Goal: Transaction & Acquisition: Purchase product/service

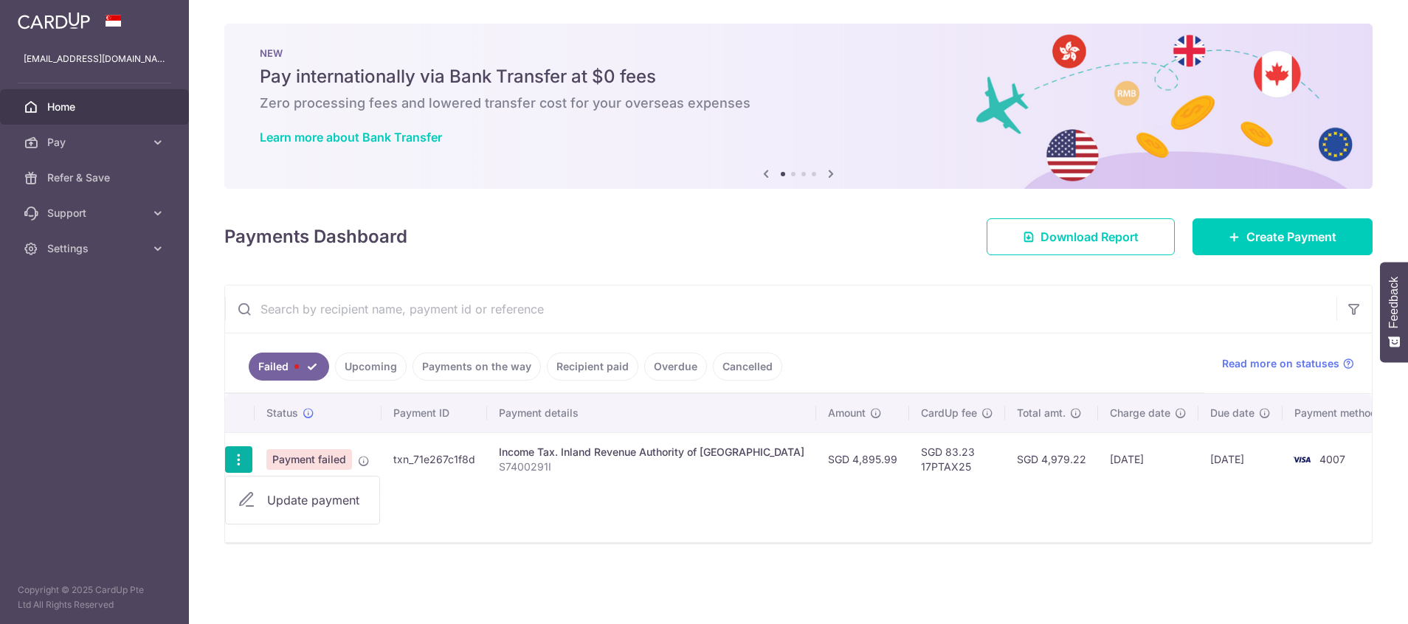
click at [300, 498] on span "Update payment" at bounding box center [317, 501] width 100 height 18
radio input "true"
type input "4,895.99"
type input "S7400291I"
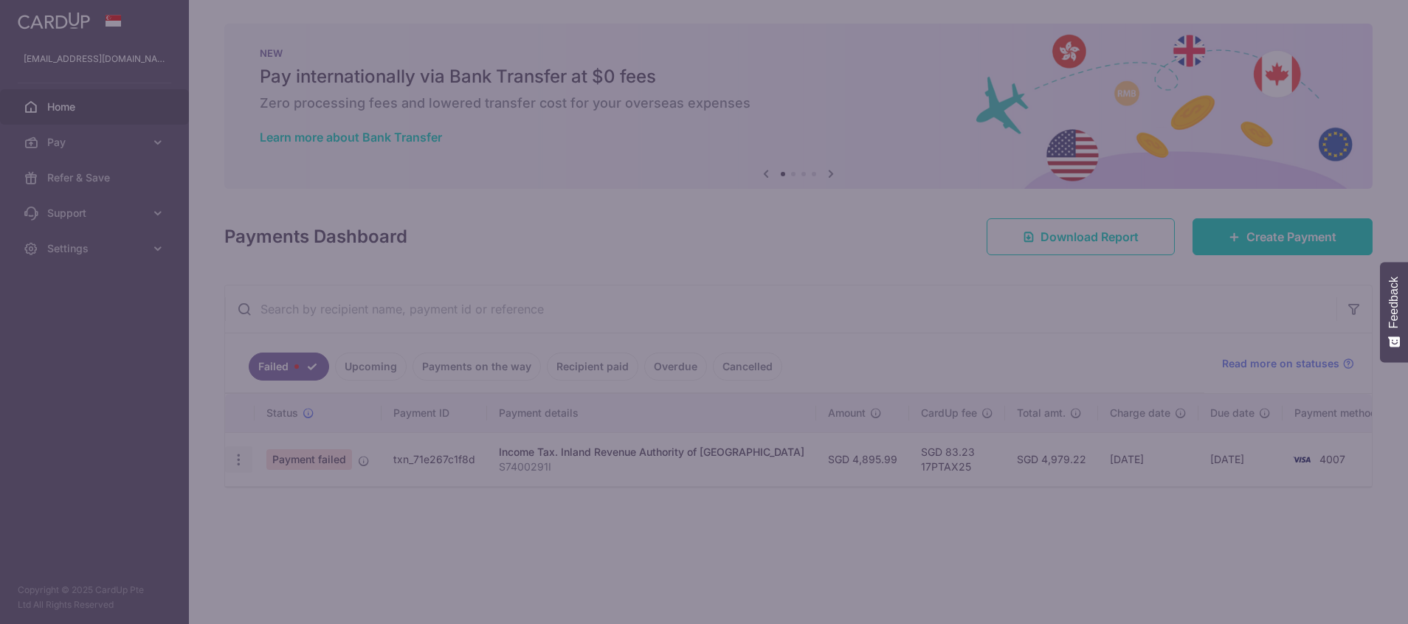
type input "17PTAX25"
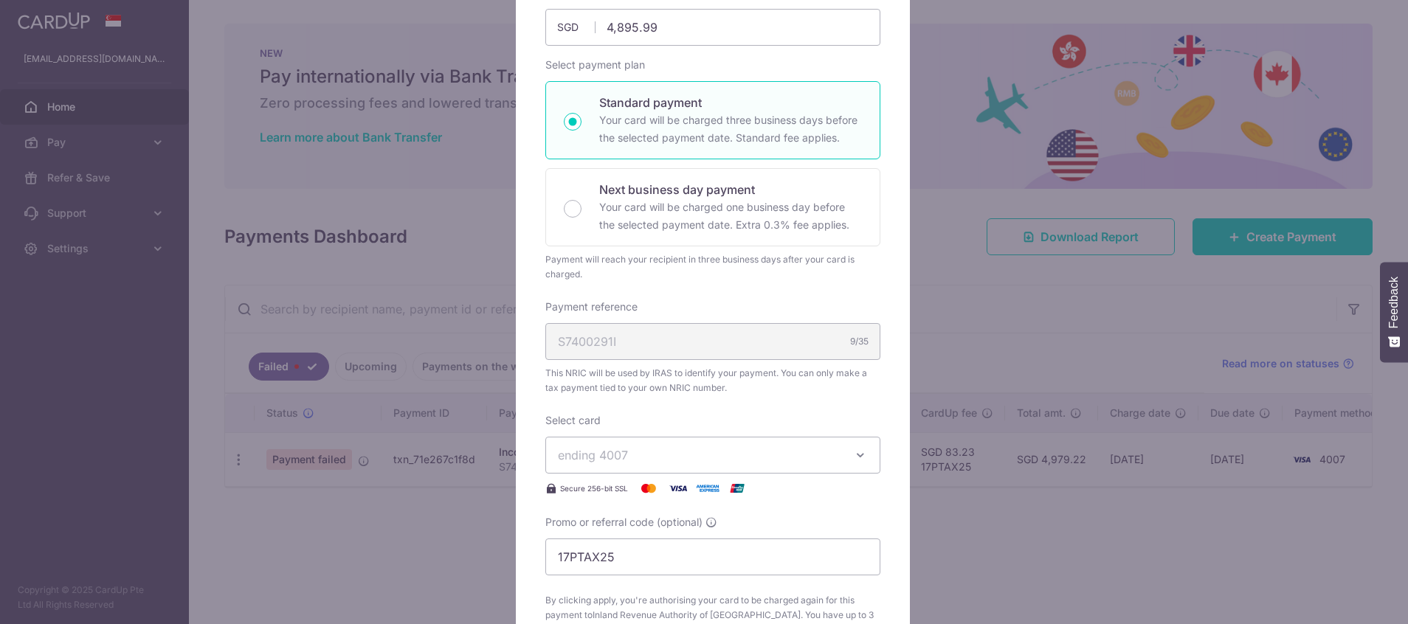
scroll to position [187, 0]
click at [689, 448] on span "ending 4007" at bounding box center [699, 449] width 283 height 18
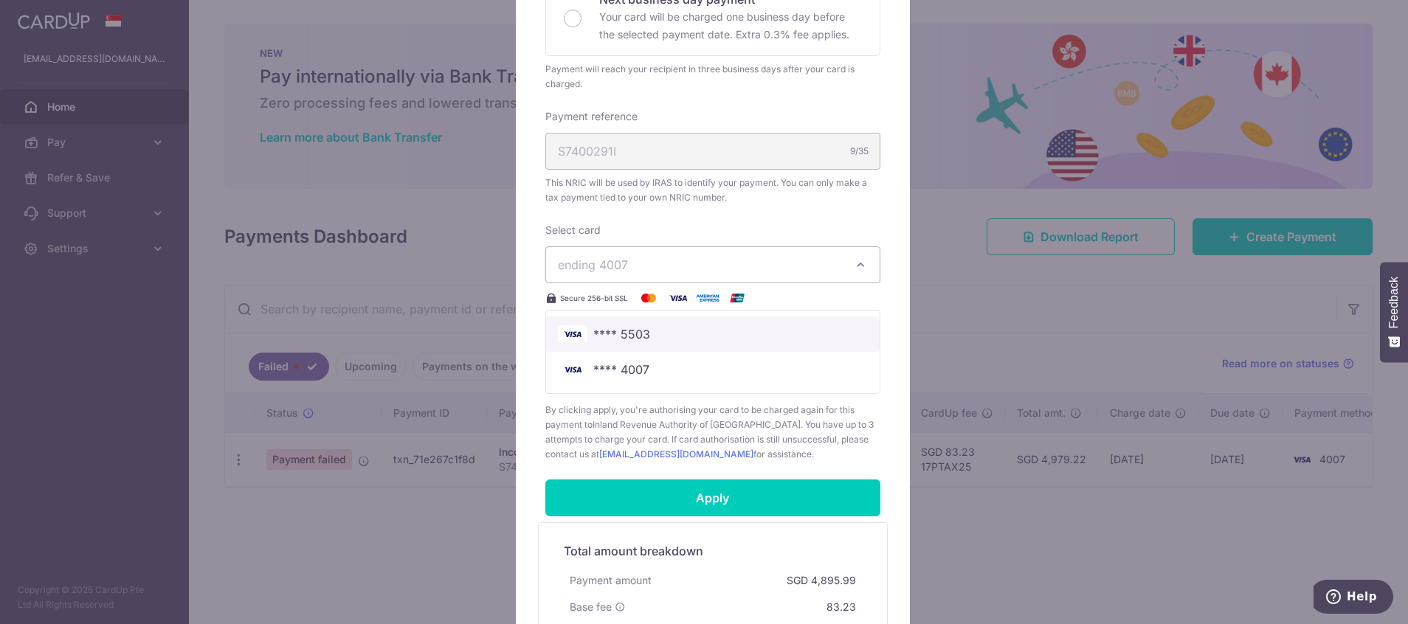
scroll to position [375, 0]
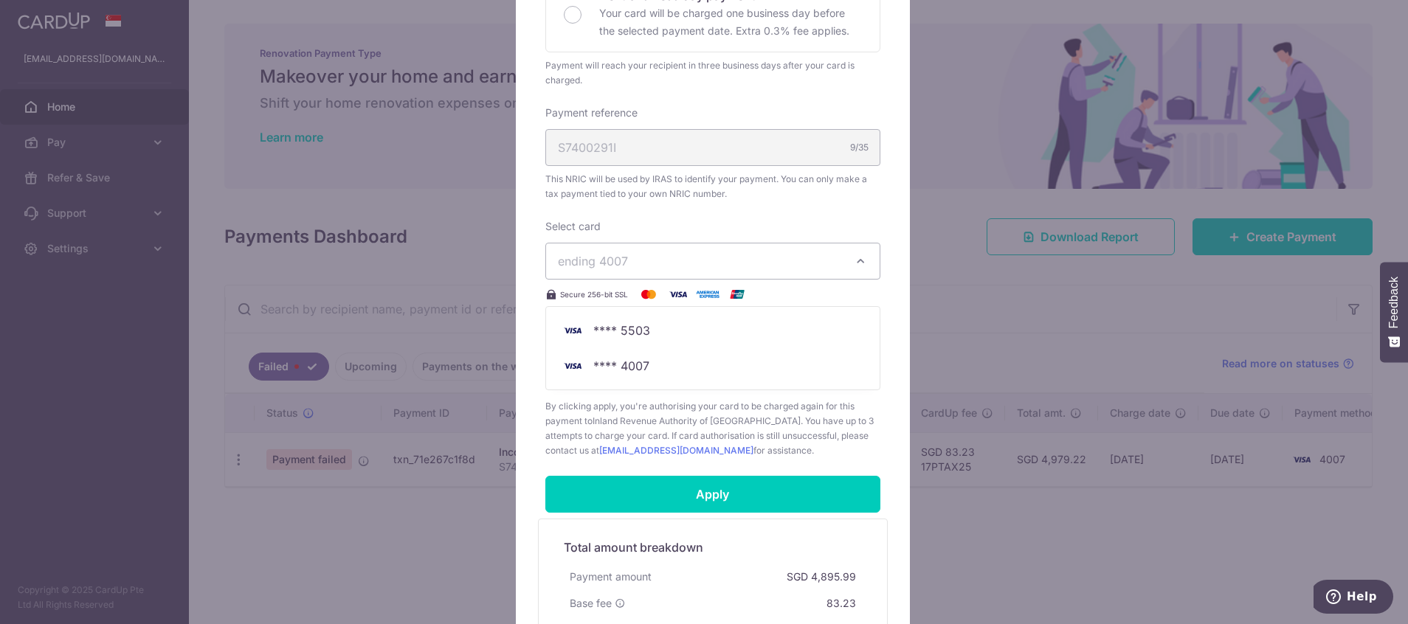
click at [869, 66] on div "Payment will reach your recipient in three business days after your card is cha…" at bounding box center [712, 73] width 335 height 30
click at [801, 264] on span "ending 4007" at bounding box center [699, 261] width 283 height 18
click at [1021, 539] on div "Edit payment By clicking apply, you will make changes to all payments to Inland…" at bounding box center [704, 312] width 1408 height 624
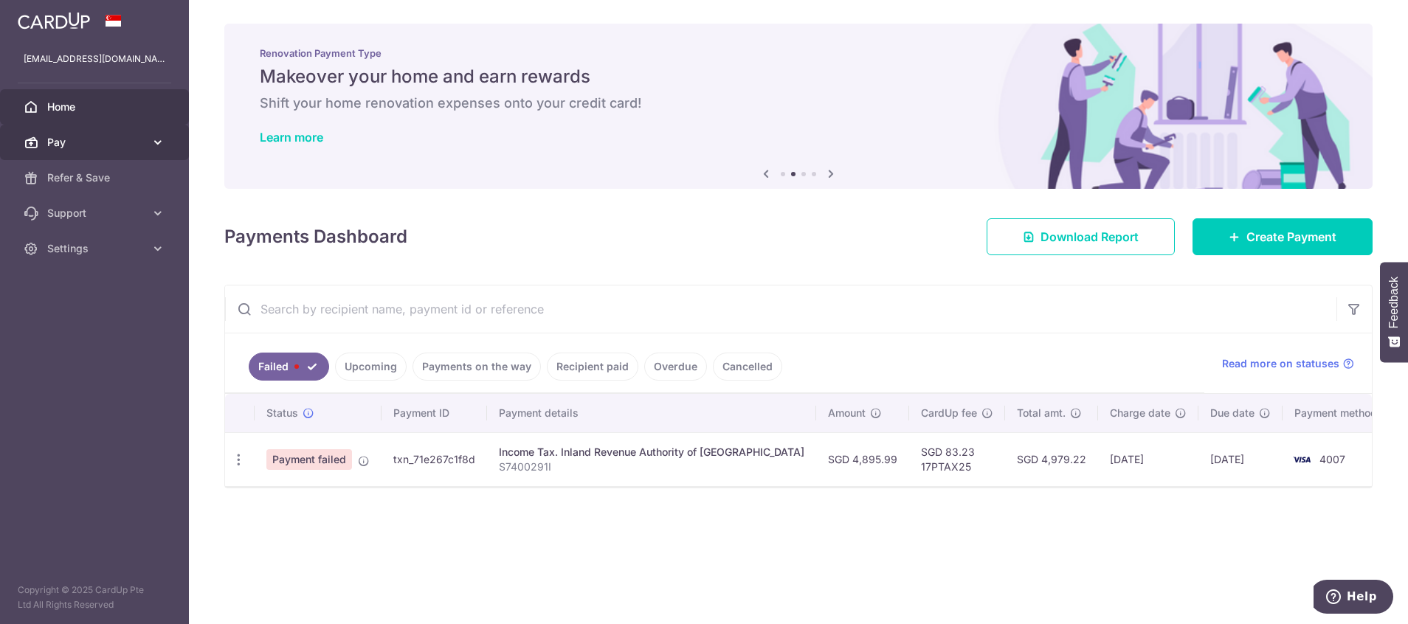
click at [156, 143] on icon at bounding box center [158, 142] width 15 height 15
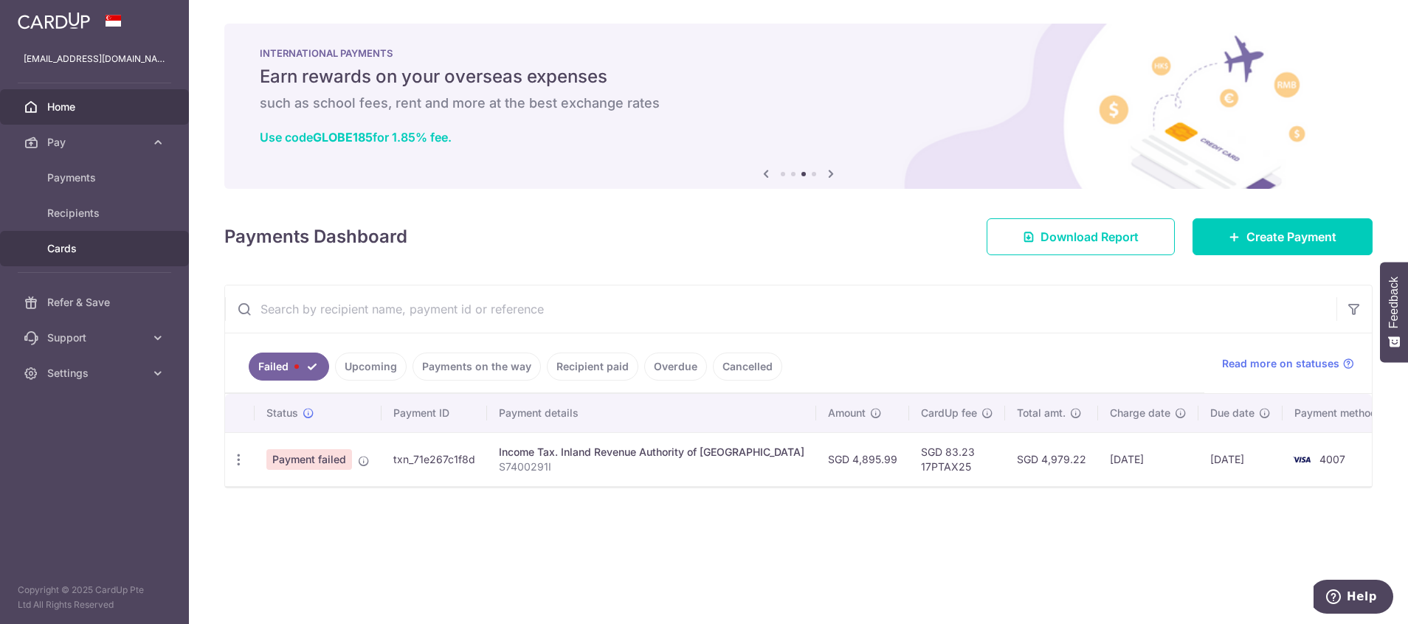
click at [59, 254] on span "Cards" at bounding box center [95, 248] width 97 height 15
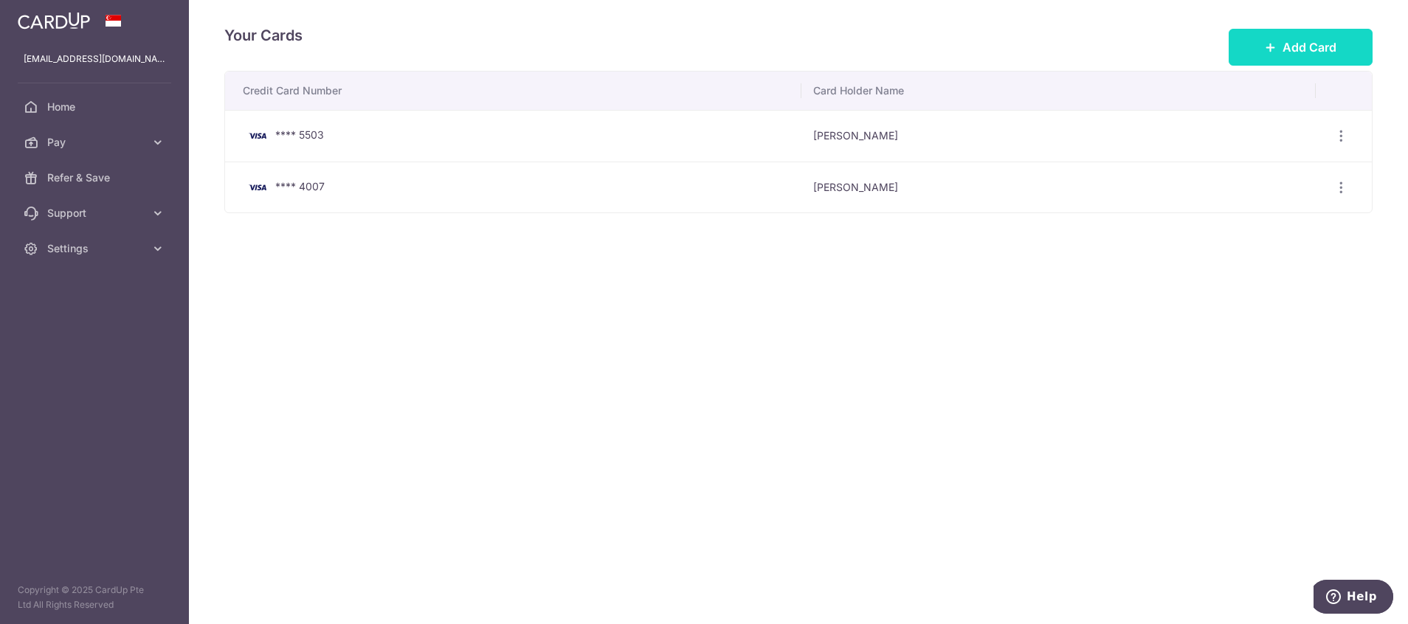
click at [1312, 43] on span "Add Card" at bounding box center [1310, 47] width 54 height 18
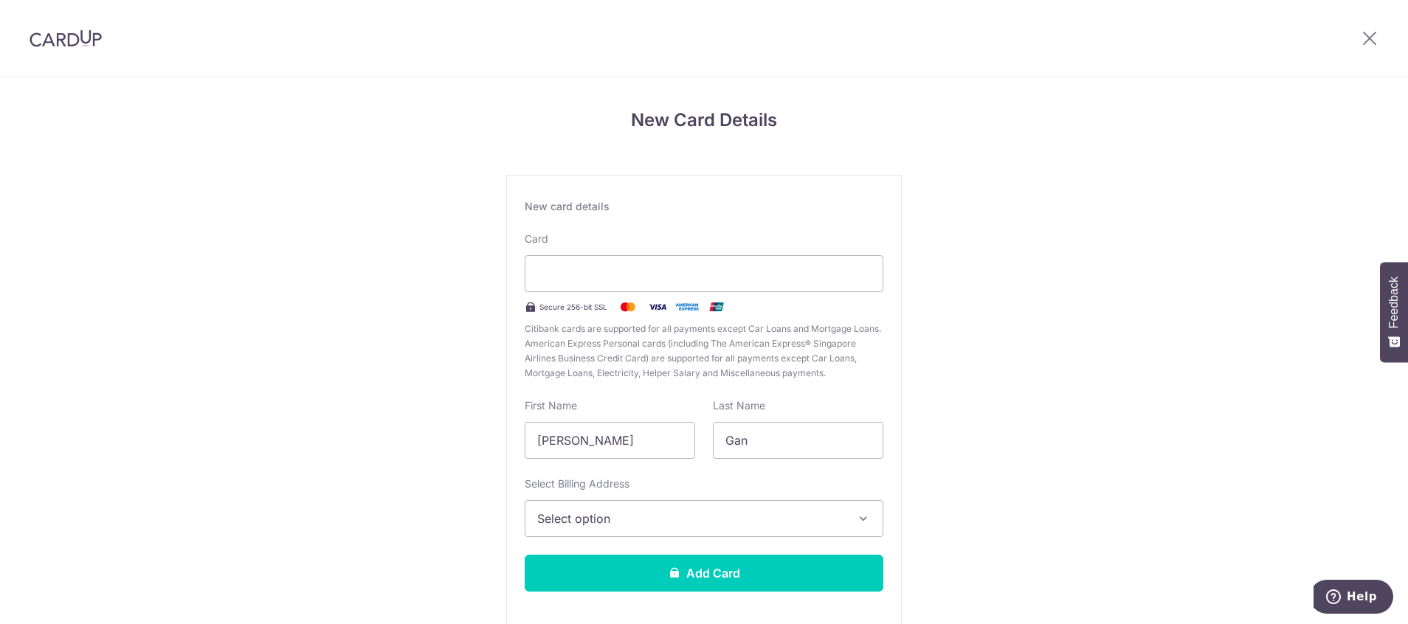
click at [655, 518] on span "Select option" at bounding box center [690, 519] width 307 height 18
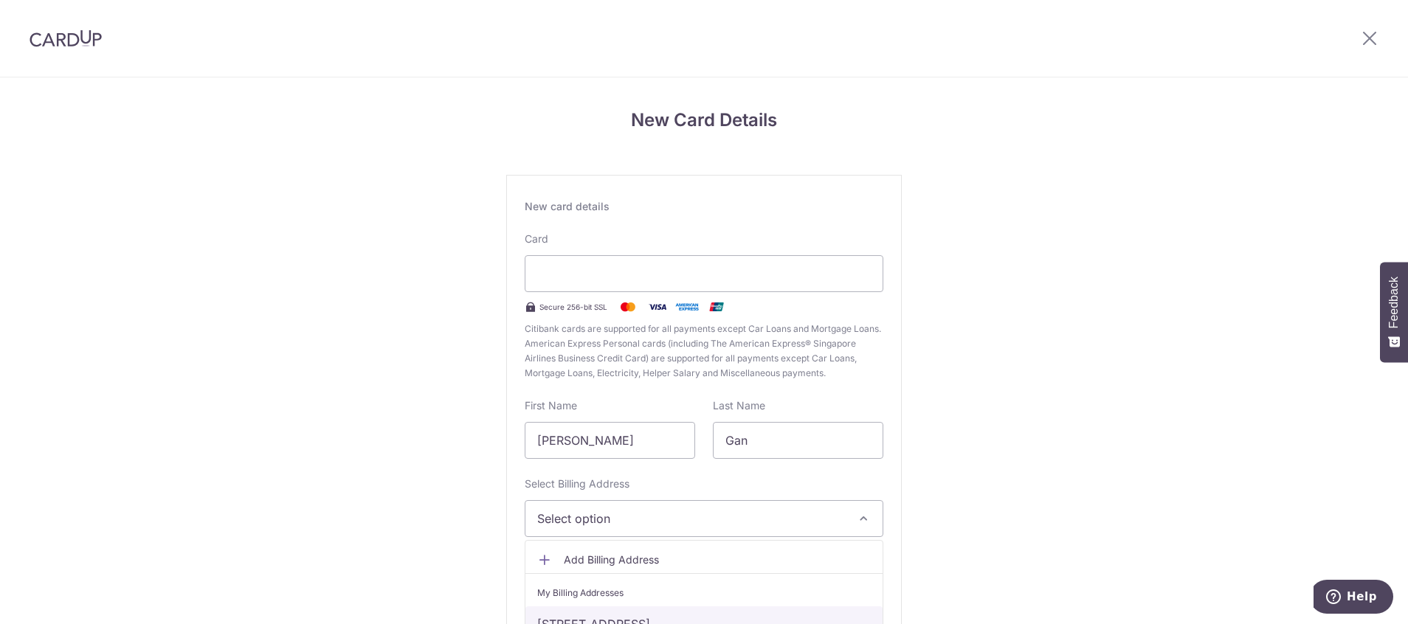
click at [610, 613] on link "20 Rambai Road, Singapore, Singapore-424339" at bounding box center [704, 624] width 357 height 35
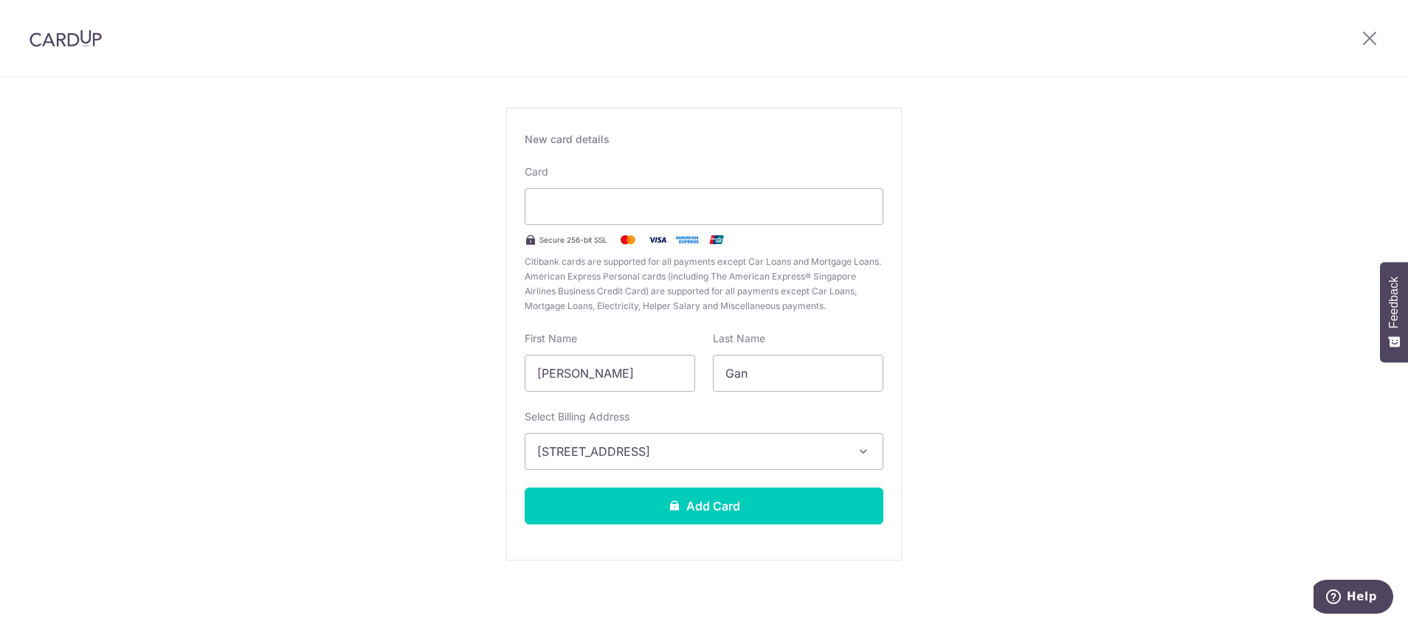
scroll to position [73, 0]
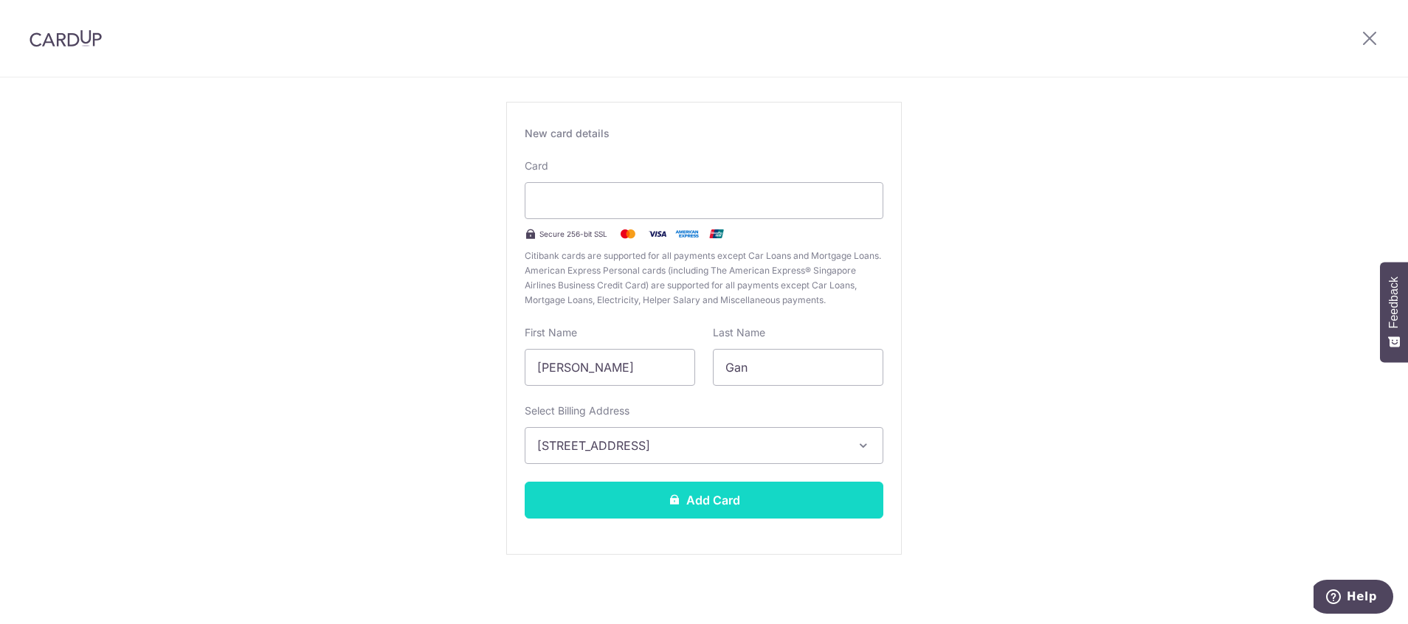
click at [687, 496] on button "Add Card" at bounding box center [704, 500] width 359 height 37
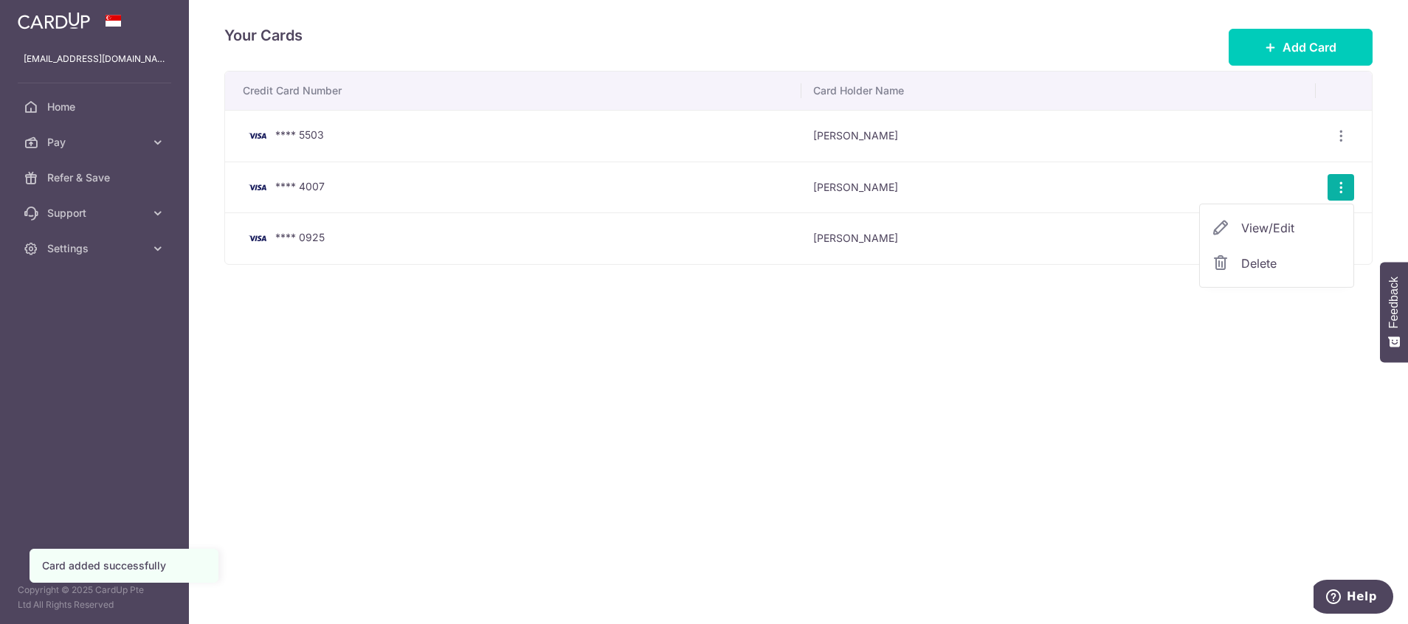
click at [1268, 267] on span "Delete" at bounding box center [1292, 264] width 100 height 18
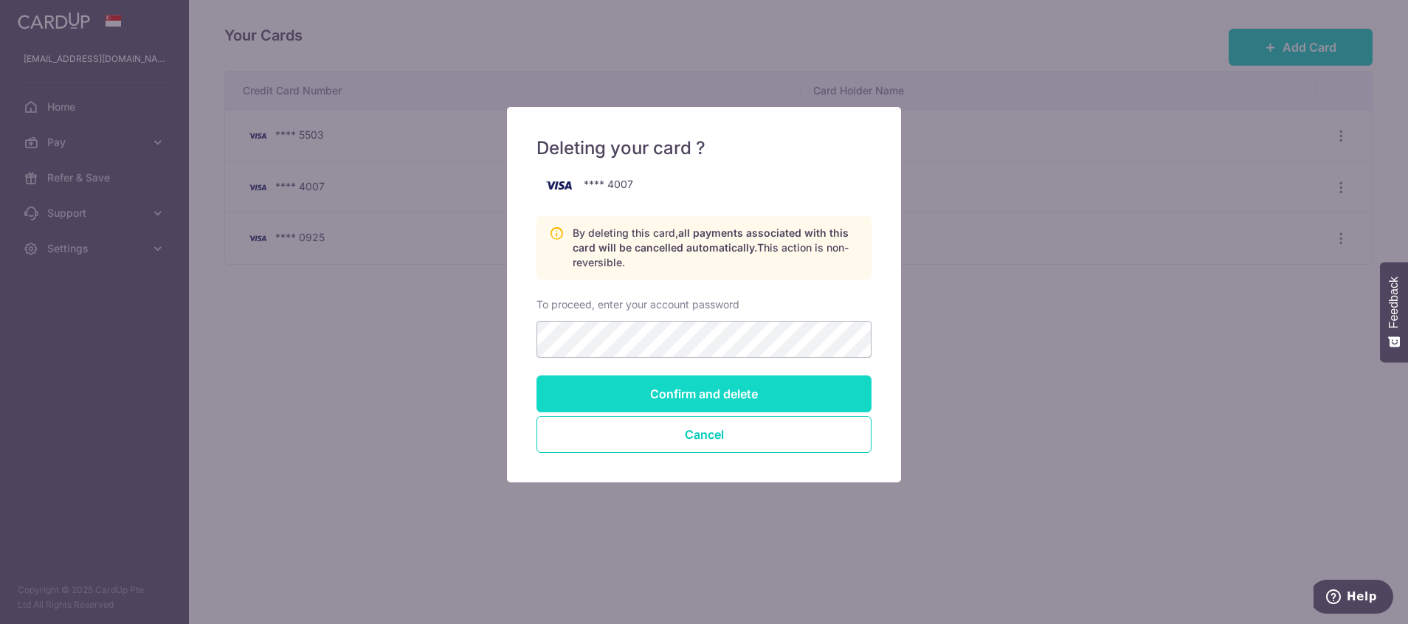
click at [739, 393] on input "Confirm and delete" at bounding box center [704, 394] width 335 height 37
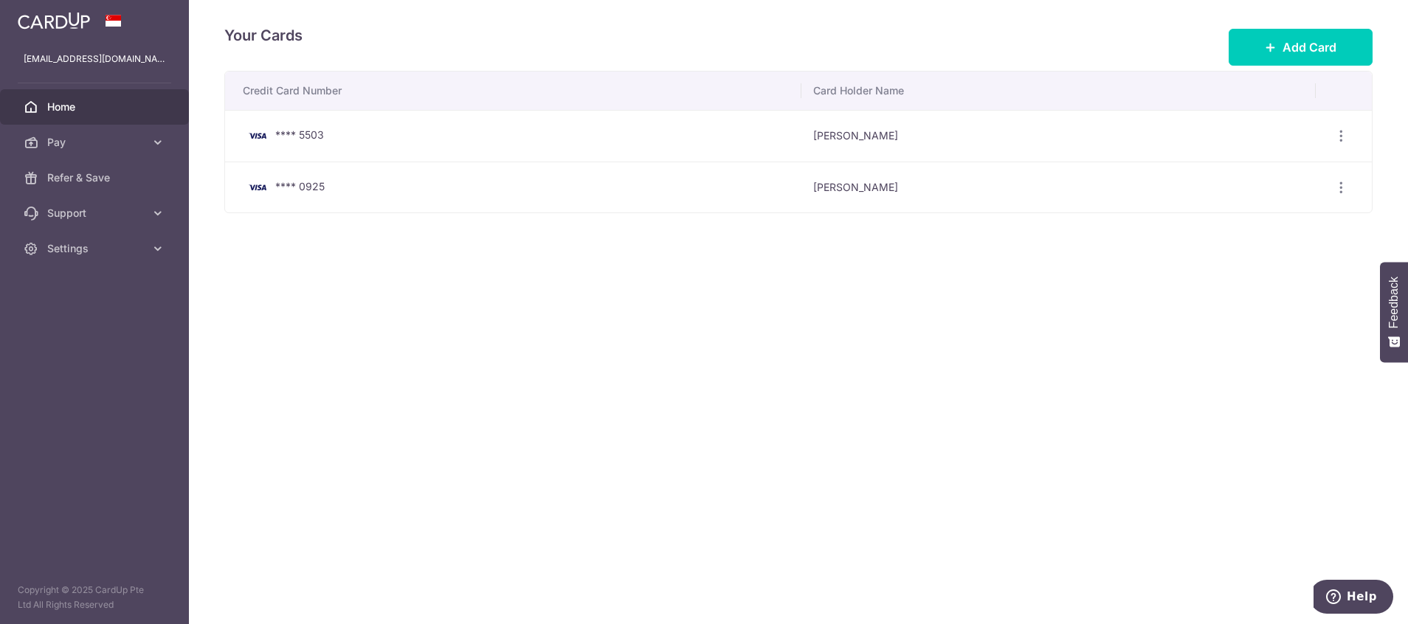
click at [83, 110] on span "Home" at bounding box center [95, 107] width 97 height 15
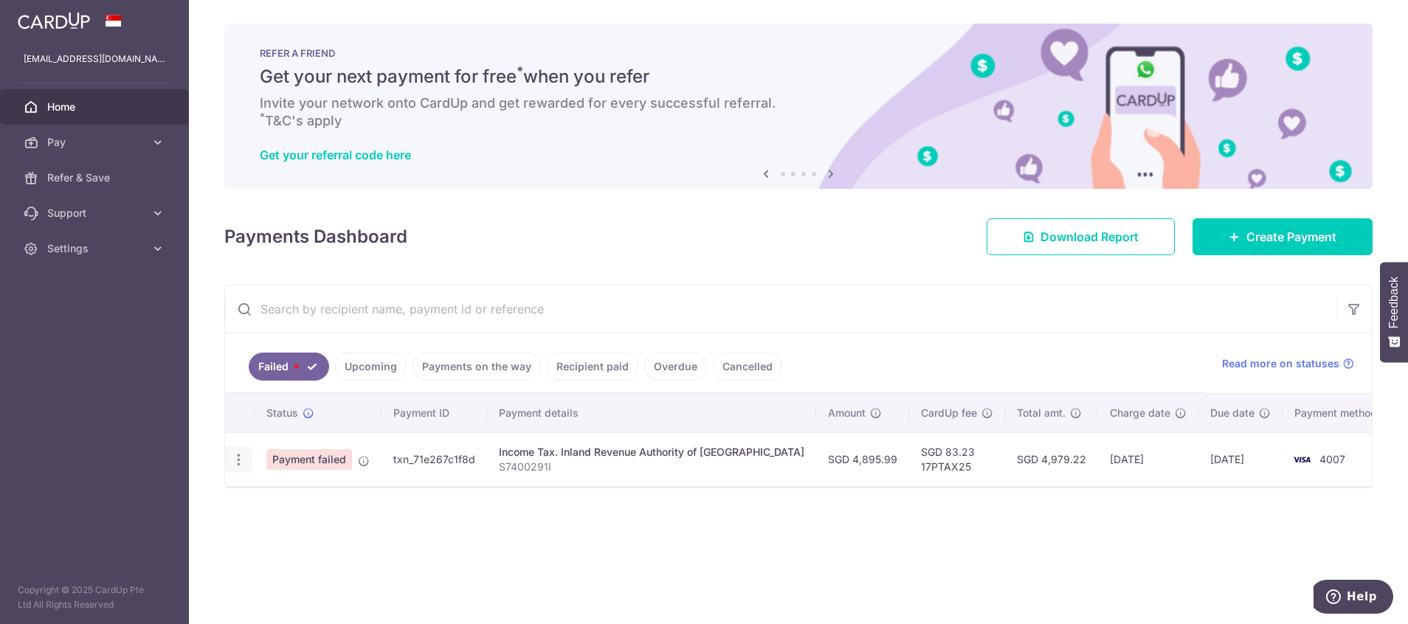
click at [238, 472] on div "Update payment" at bounding box center [238, 460] width 27 height 27
click at [237, 460] on icon "button" at bounding box center [239, 460] width 16 height 16
click at [283, 506] on span "Update payment" at bounding box center [317, 501] width 100 height 18
radio input "true"
type input "4,895.99"
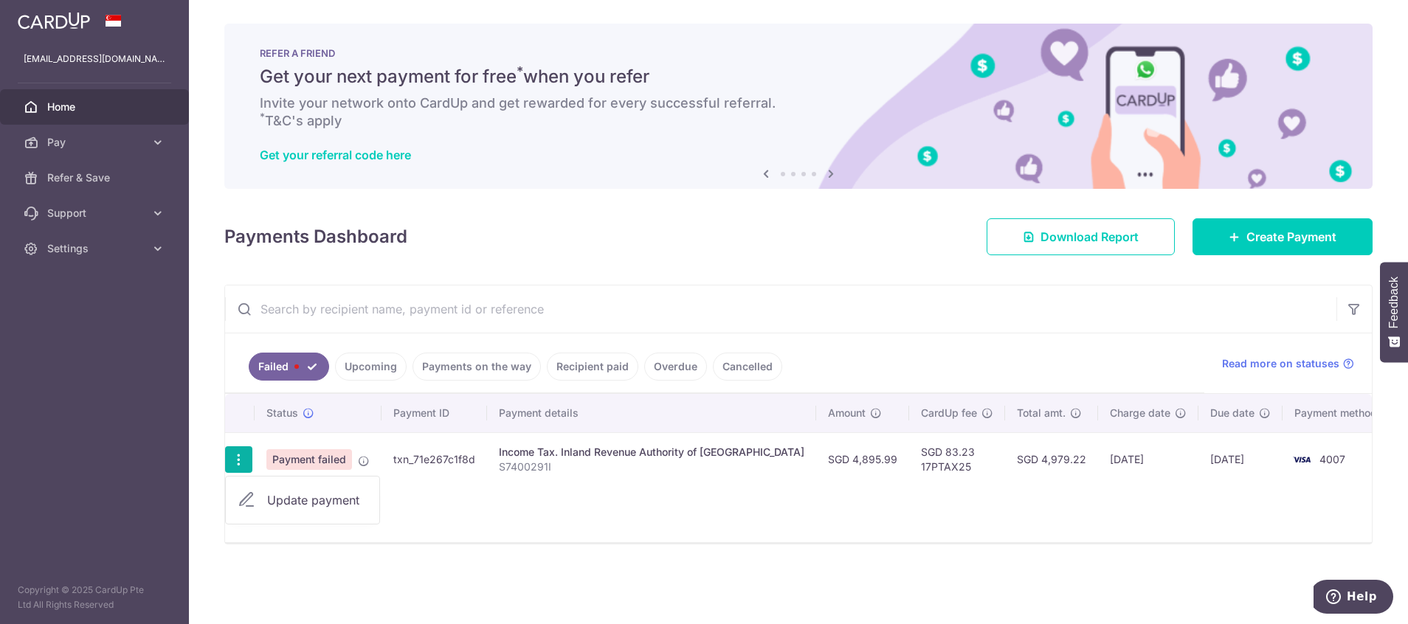
type input "S7400291I"
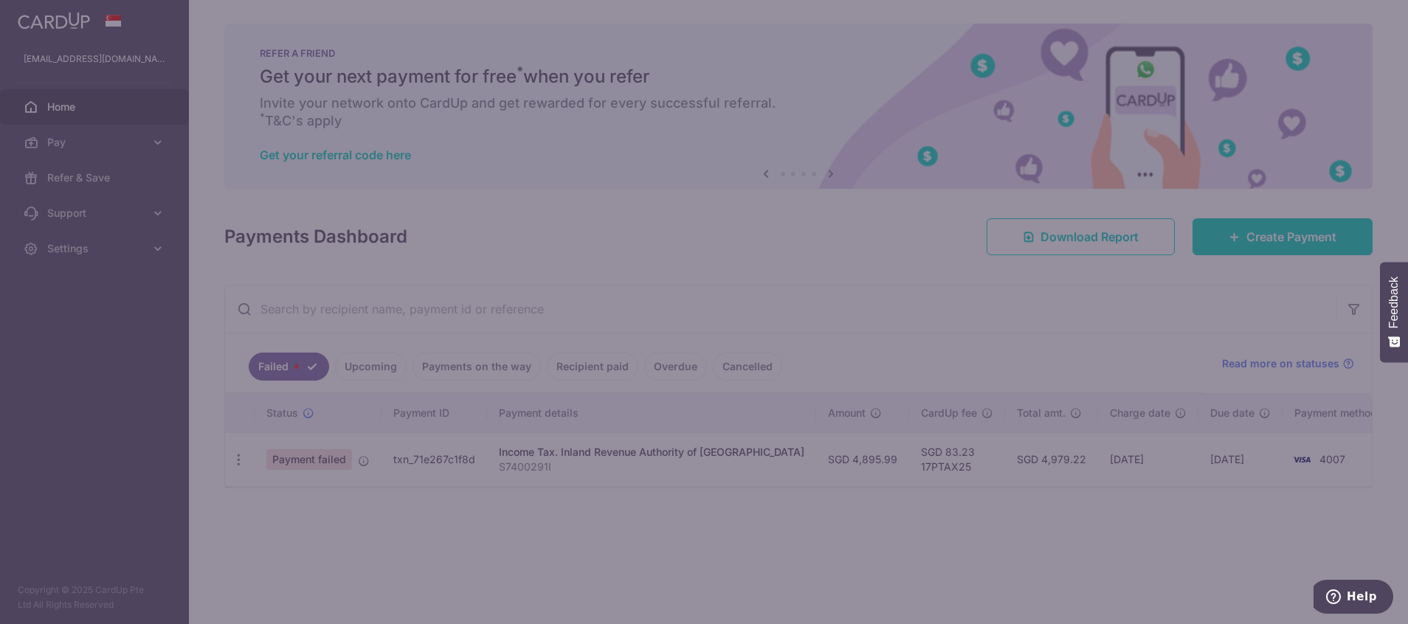
type input "17PTAX25"
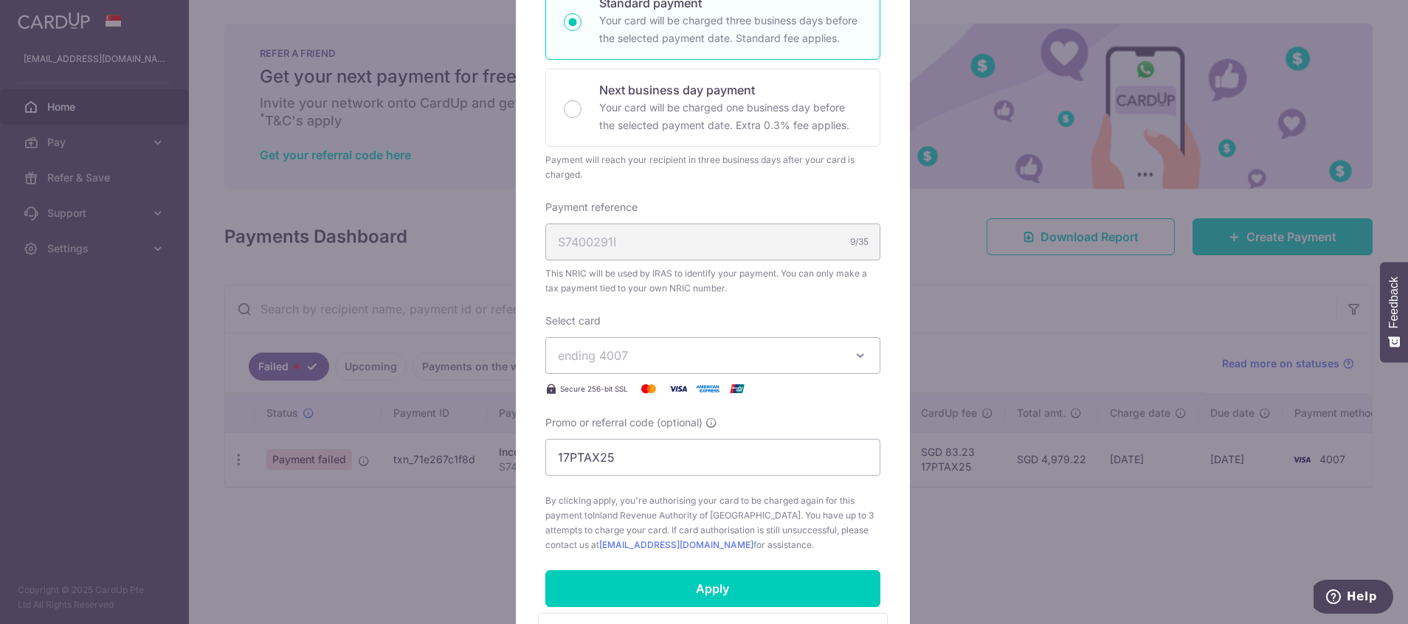
scroll to position [281, 0]
click at [704, 338] on button "ending 4007" at bounding box center [712, 355] width 335 height 37
click at [647, 462] on span "**** 0925" at bounding box center [713, 460] width 310 height 18
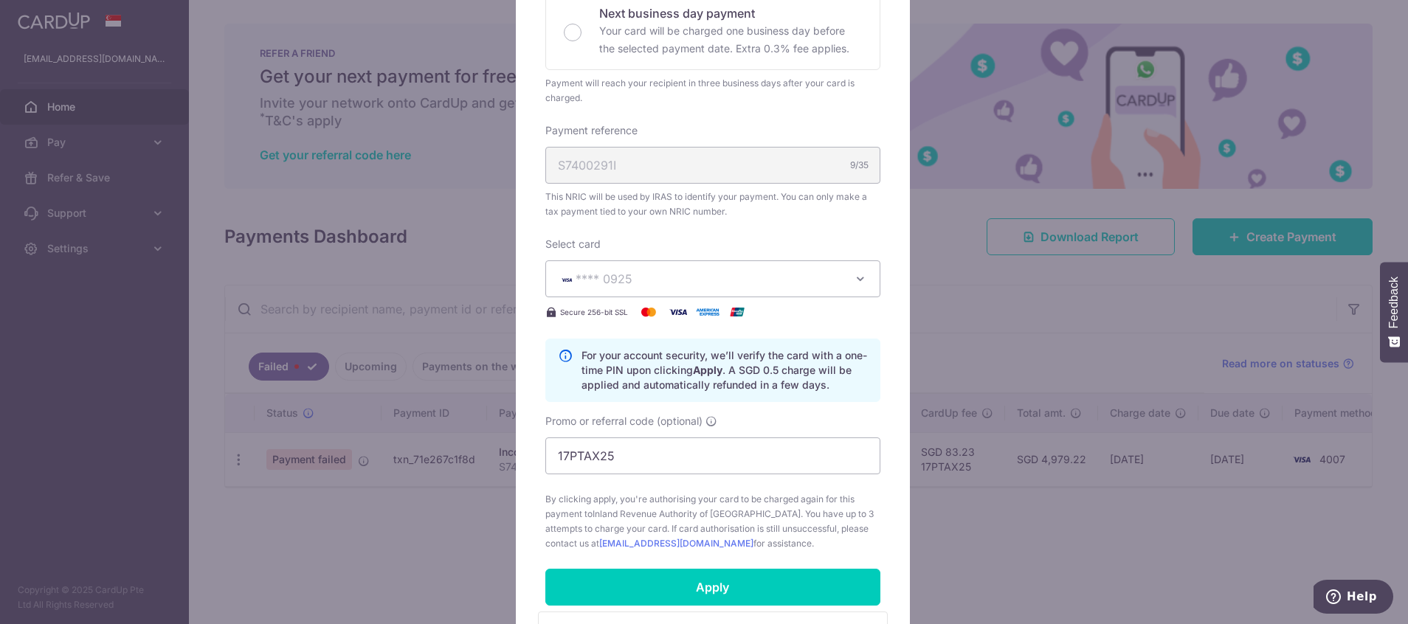
scroll to position [375, 0]
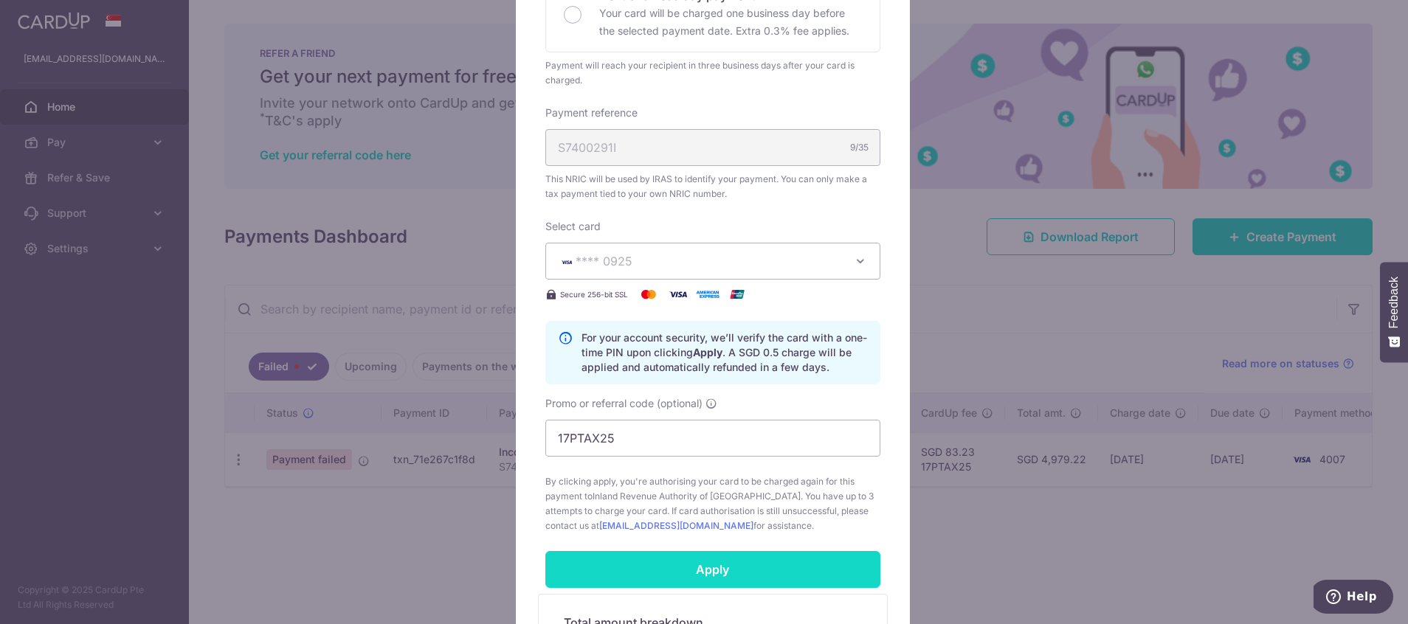
click at [711, 583] on input "Apply" at bounding box center [712, 569] width 335 height 37
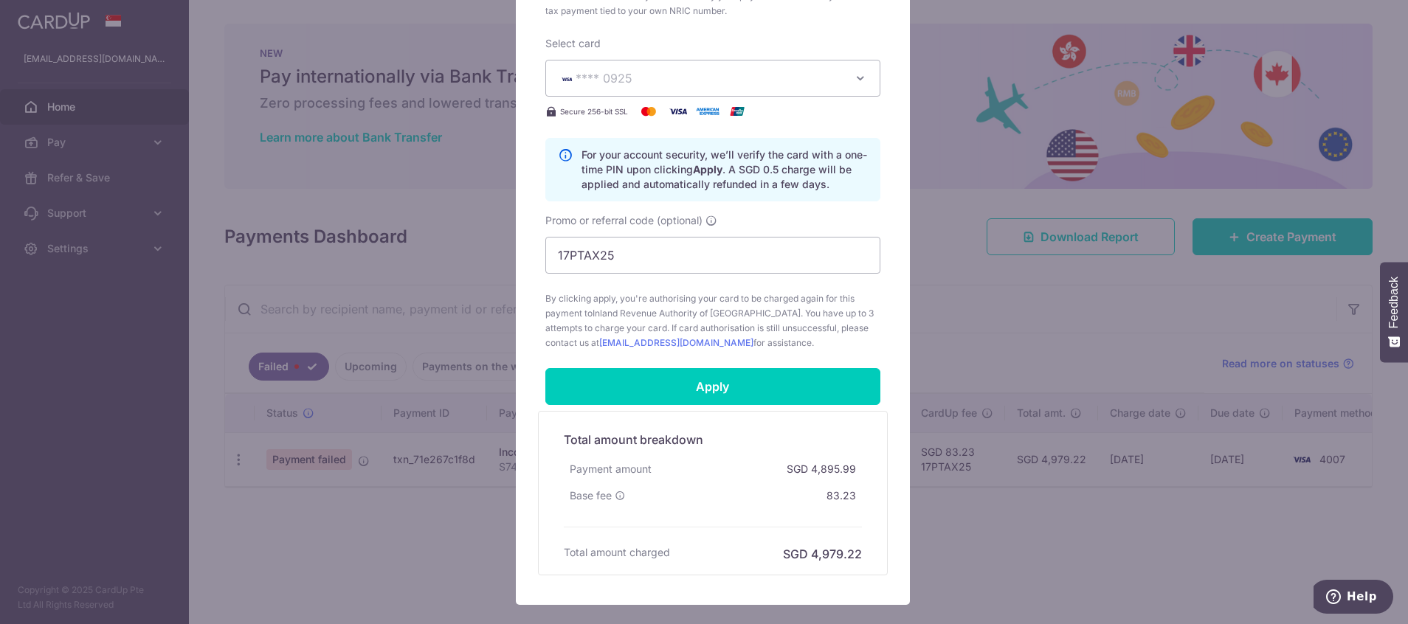
scroll to position [562, 0]
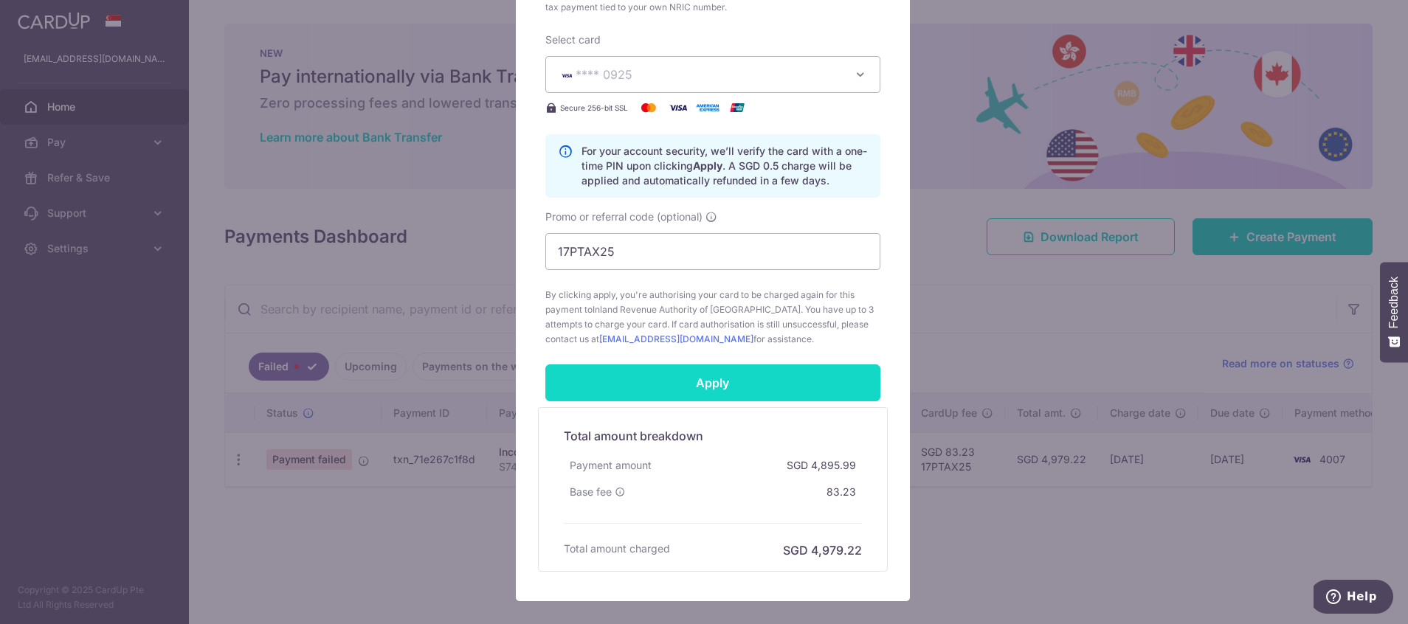
drag, startPoint x: 704, startPoint y: 379, endPoint x: 738, endPoint y: 373, distance: 34.6
click at [704, 379] on input "Apply" at bounding box center [712, 383] width 335 height 37
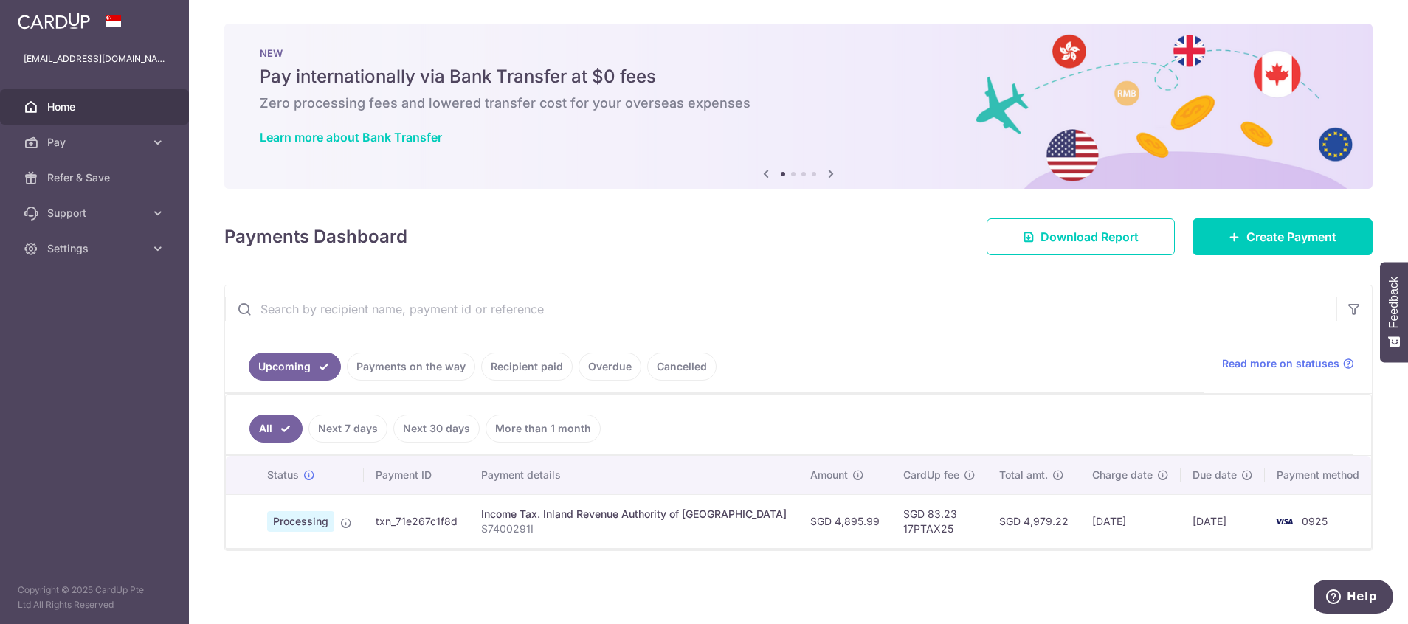
click at [406, 371] on link "Payments on the way" at bounding box center [411, 367] width 128 height 28
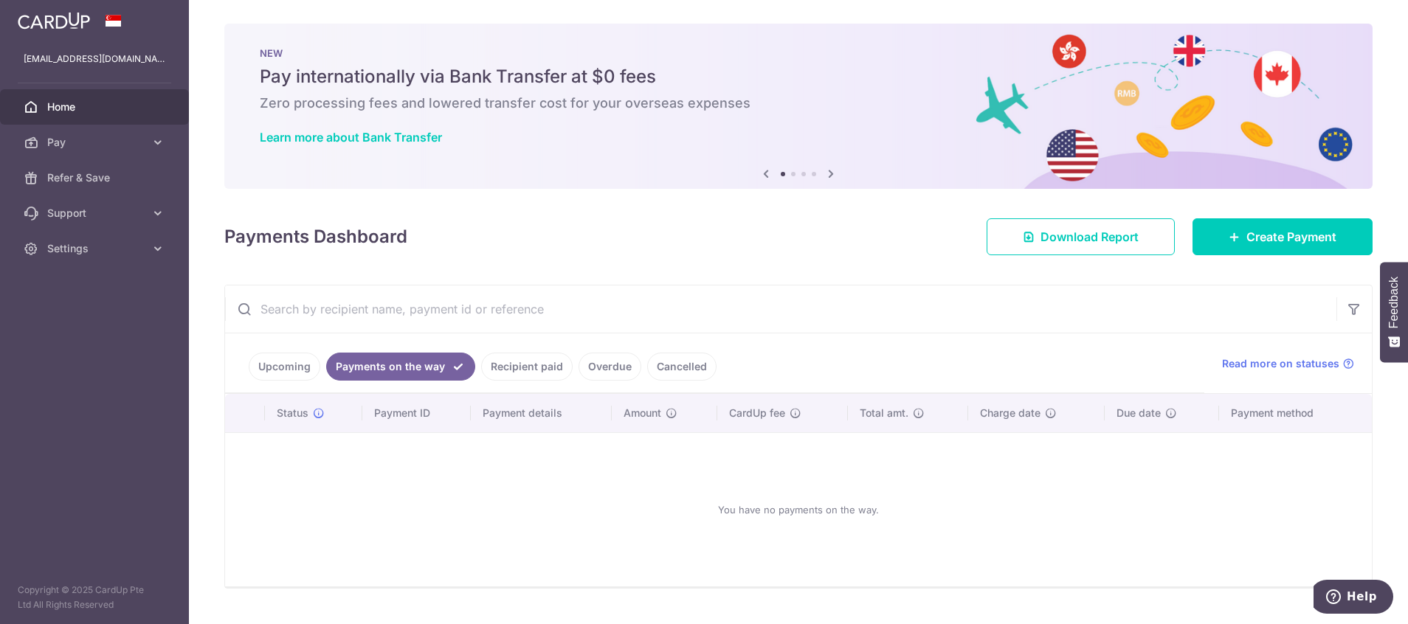
scroll to position [34, 0]
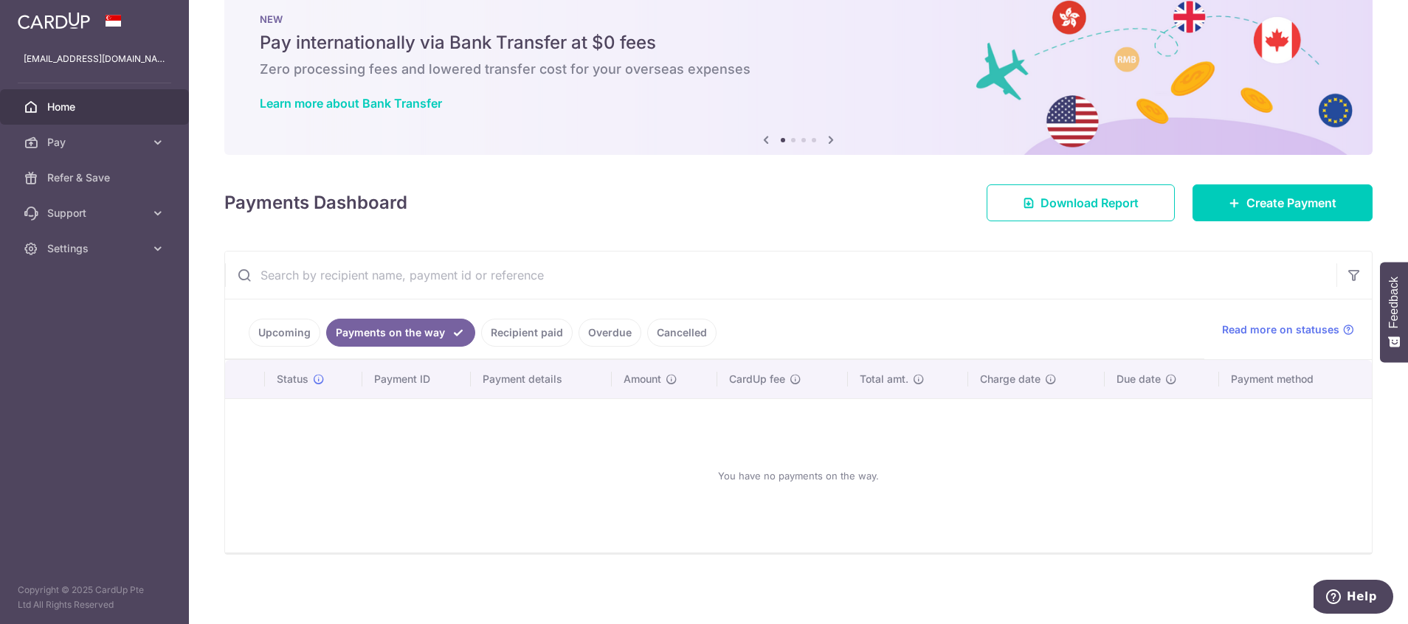
click at [292, 336] on link "Upcoming" at bounding box center [285, 333] width 72 height 28
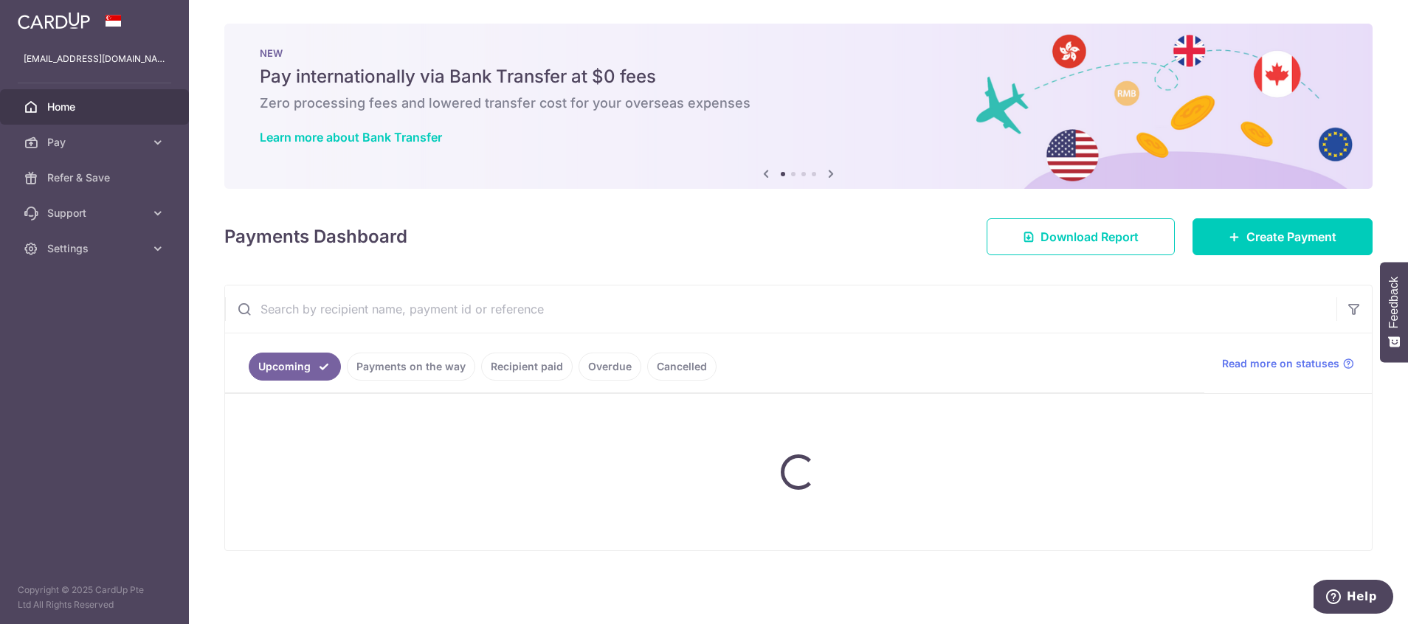
scroll to position [0, 0]
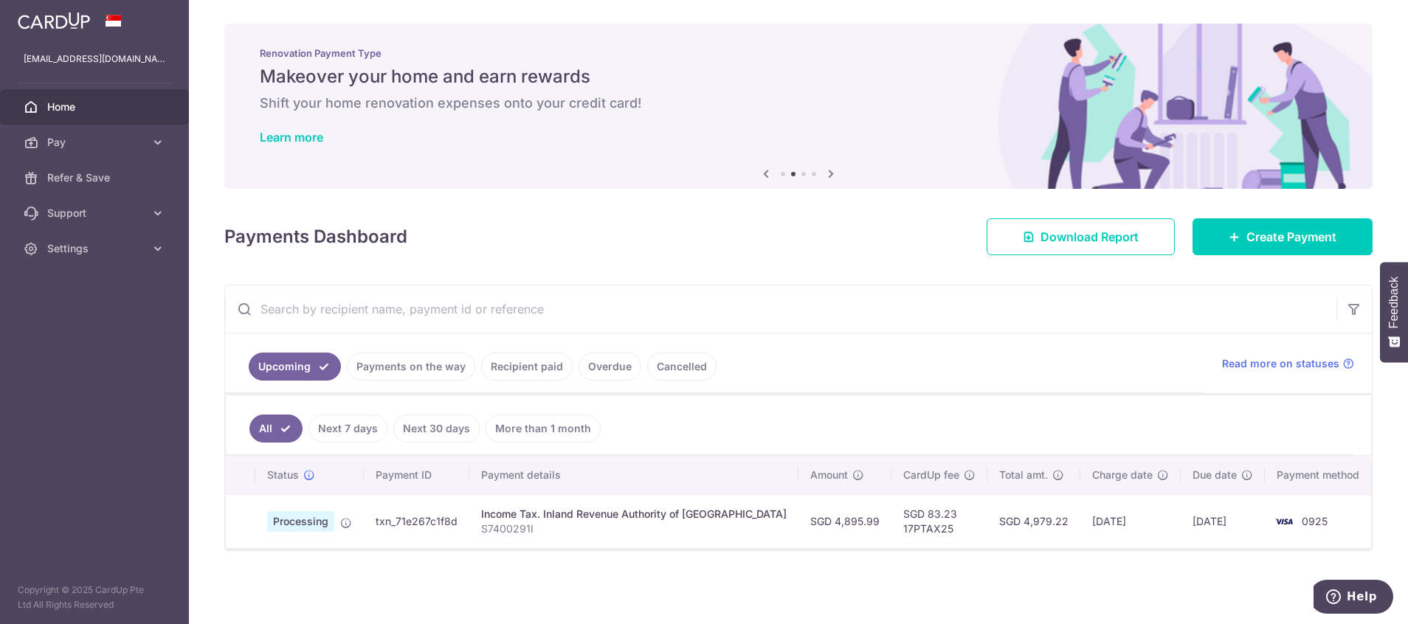
click at [545, 427] on link "More than 1 month" at bounding box center [543, 429] width 115 height 28
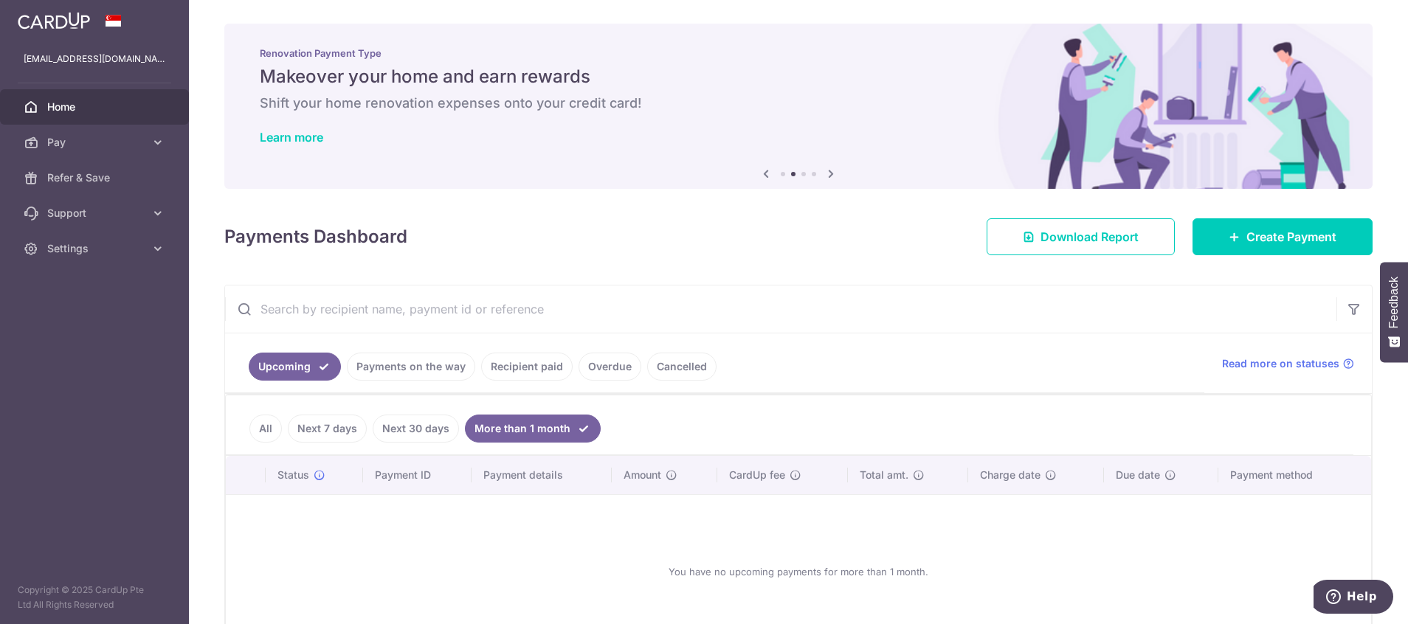
scroll to position [97, 0]
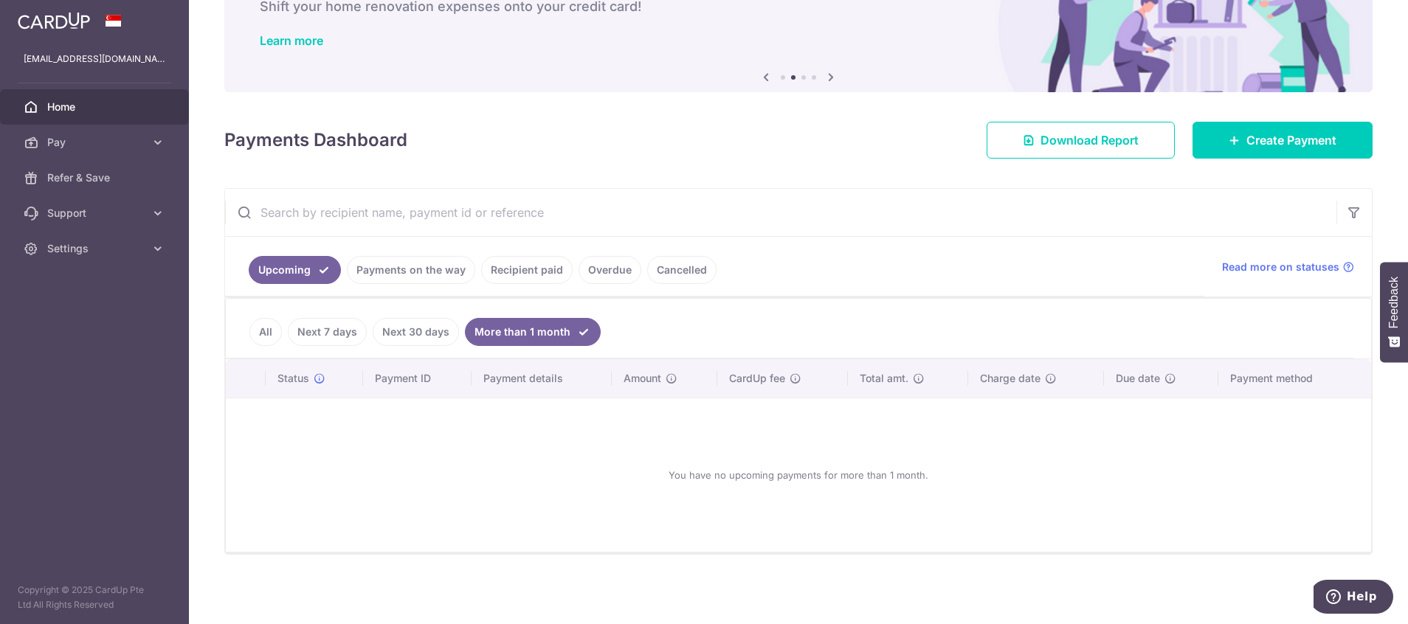
click at [396, 337] on link "Next 30 days" at bounding box center [416, 332] width 86 height 28
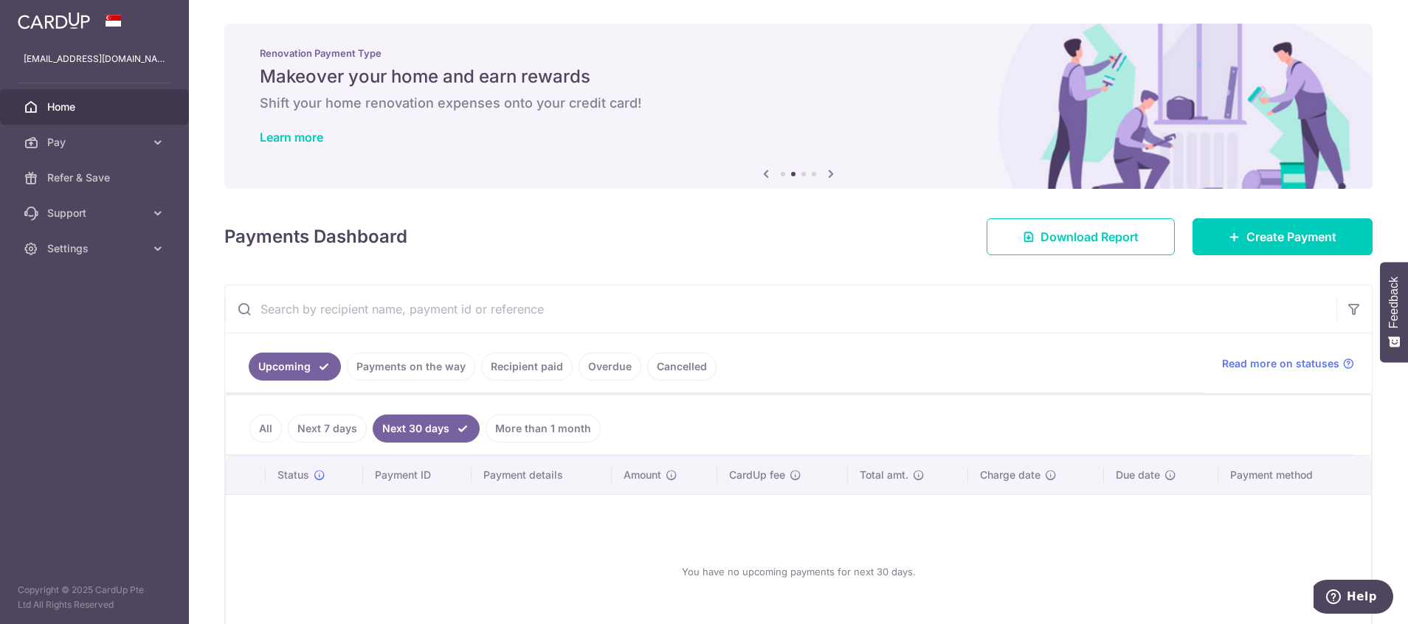
click at [308, 438] on link "Next 7 days" at bounding box center [327, 429] width 79 height 28
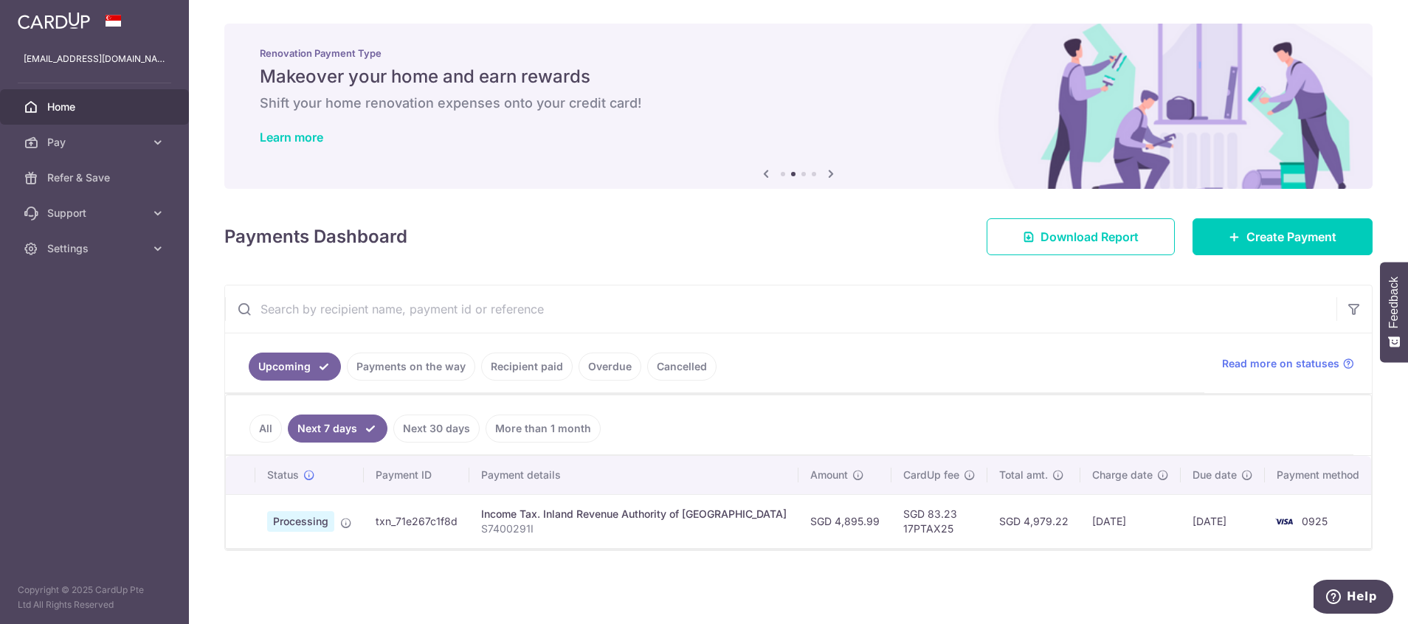
click at [266, 432] on link "All" at bounding box center [265, 429] width 32 height 28
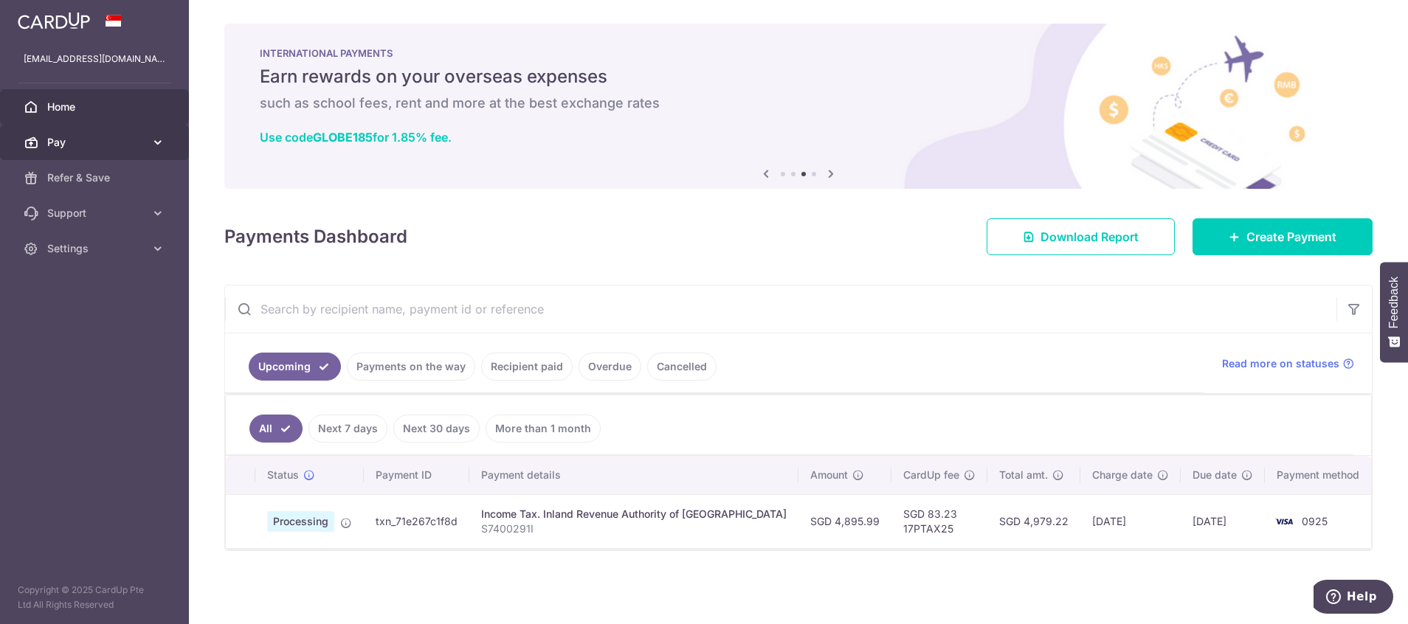
click at [156, 140] on icon at bounding box center [158, 142] width 15 height 15
click at [751, 269] on div "× Pause Schedule Pause all future payments in this series Pause just this one p…" at bounding box center [798, 312] width 1219 height 624
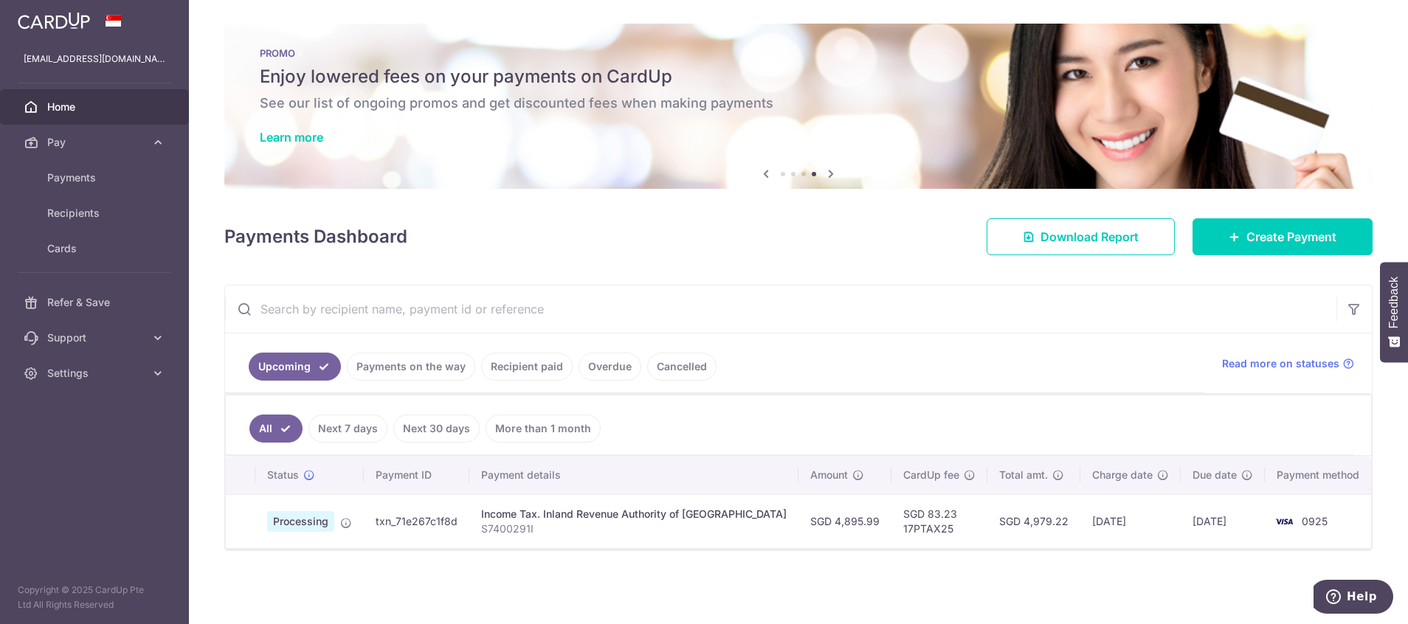
click at [454, 361] on link "Payments on the way" at bounding box center [411, 367] width 128 height 28
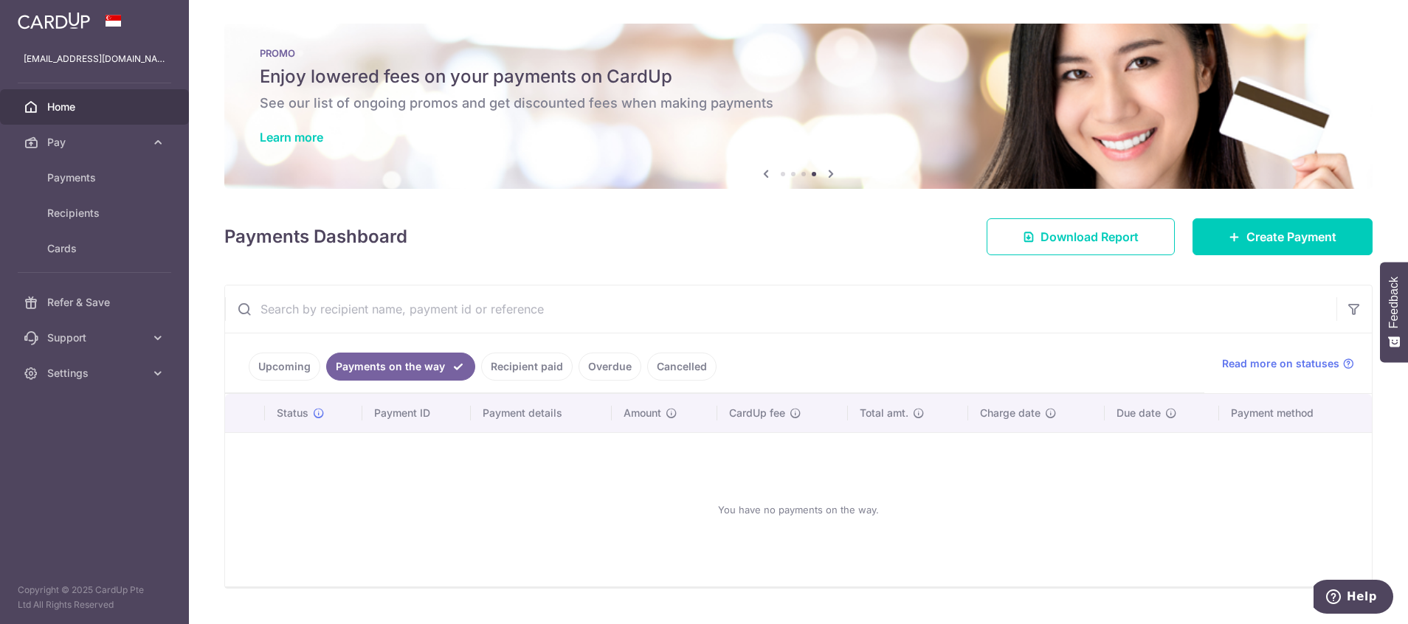
click at [514, 368] on link "Recipient paid" at bounding box center [527, 367] width 92 height 28
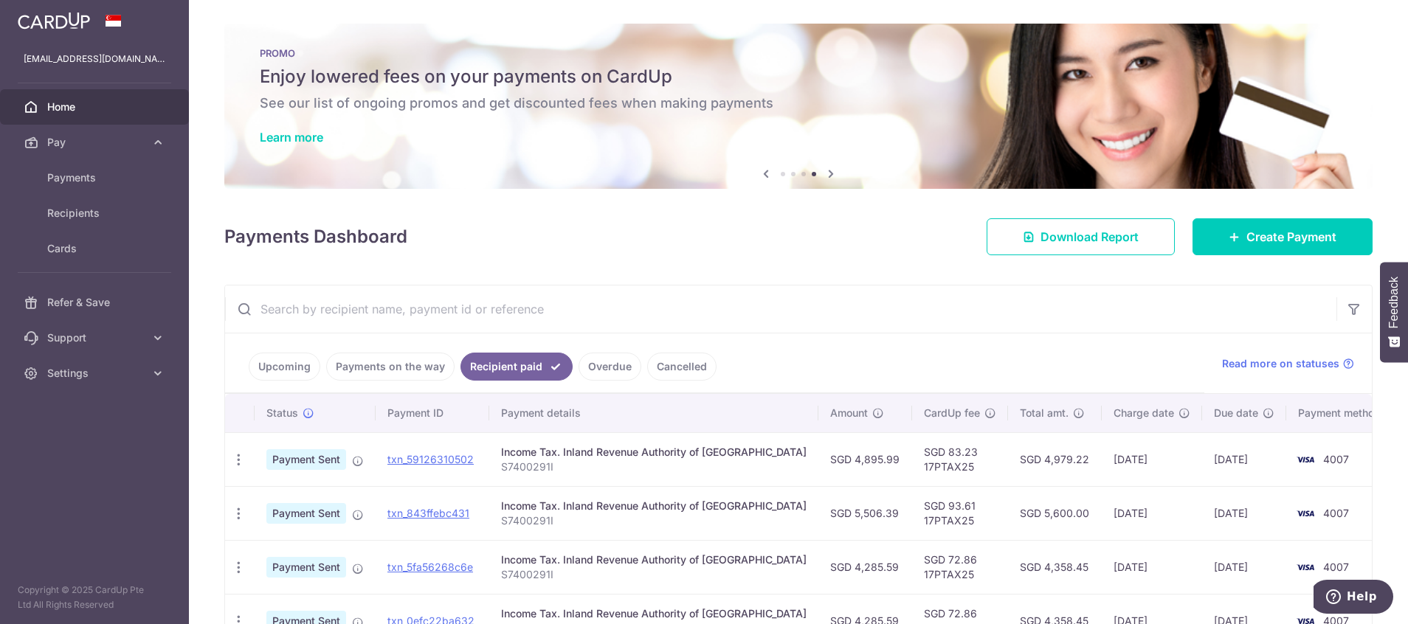
click at [613, 370] on link "Overdue" at bounding box center [610, 367] width 63 height 28
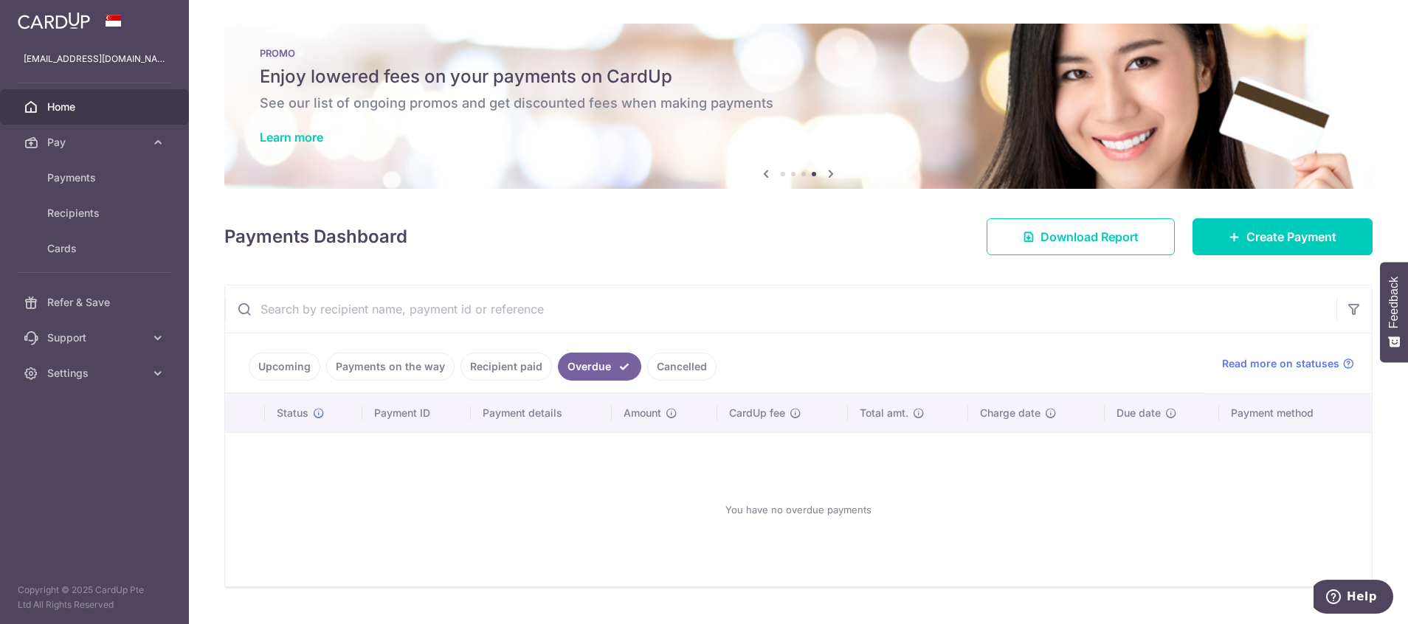
click at [659, 362] on link "Cancelled" at bounding box center [681, 367] width 69 height 28
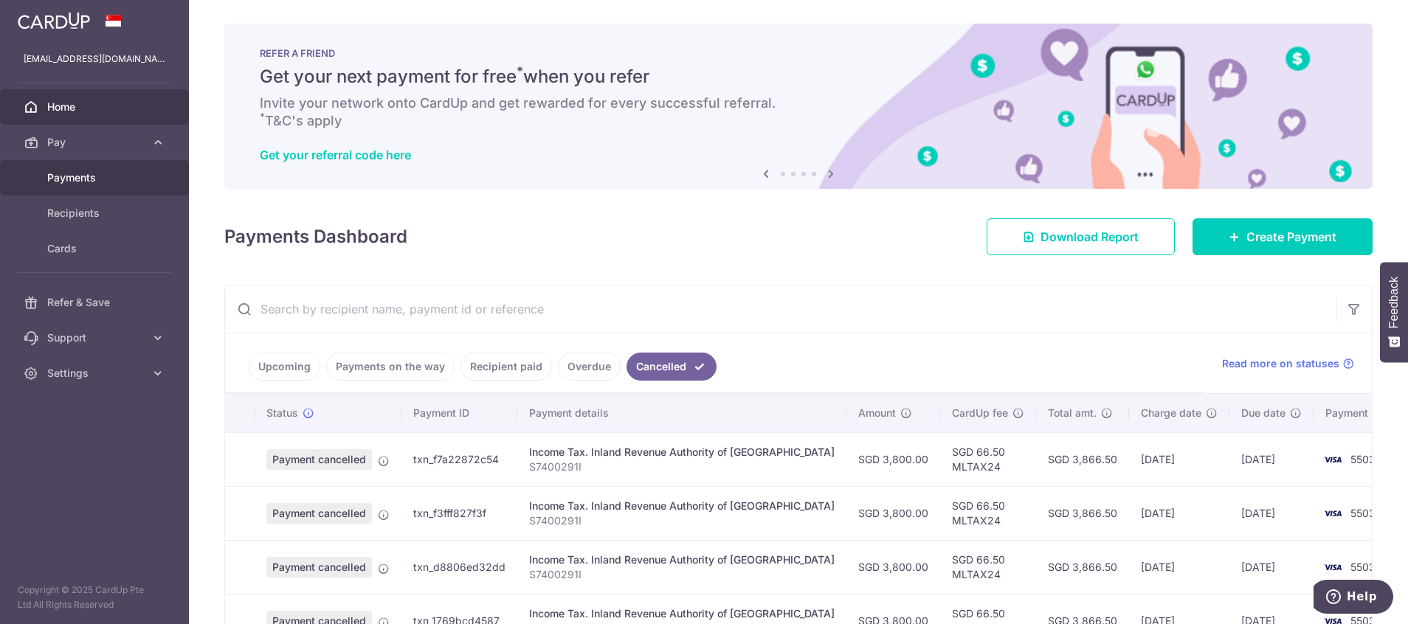
click at [86, 179] on span "Payments" at bounding box center [95, 178] width 97 height 15
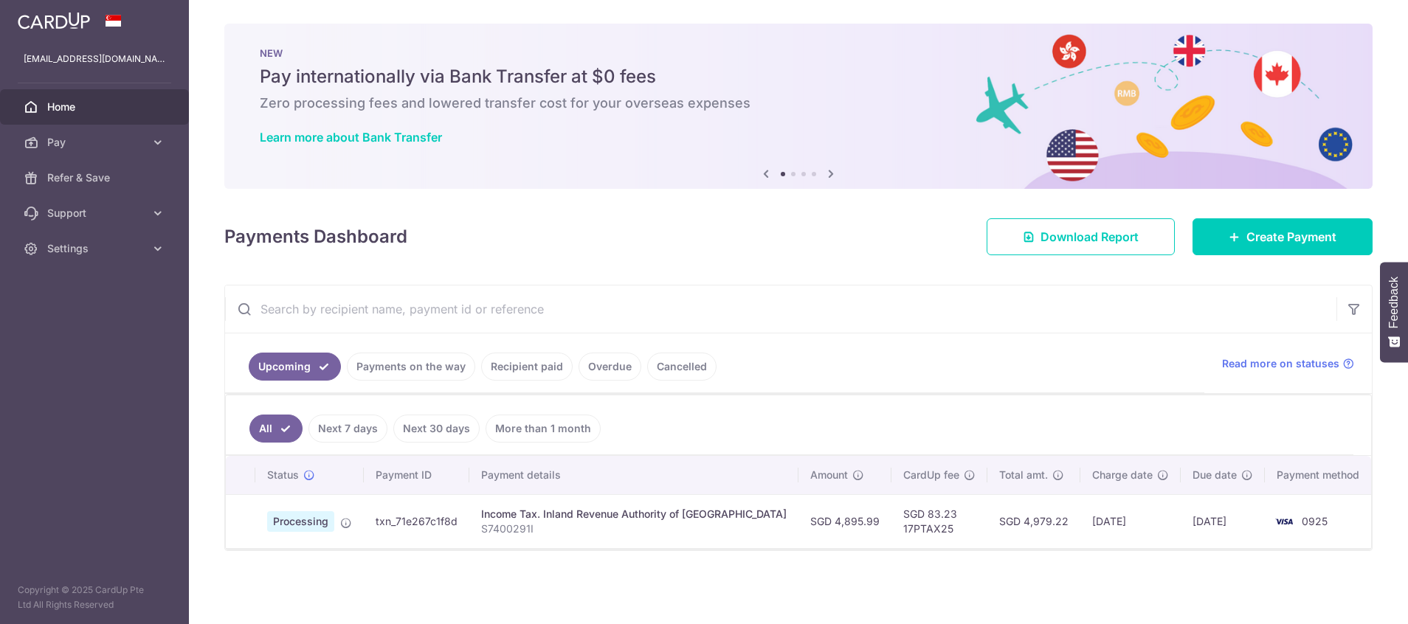
click at [57, 107] on span "Home" at bounding box center [95, 107] width 97 height 15
click at [154, 137] on icon at bounding box center [158, 142] width 15 height 15
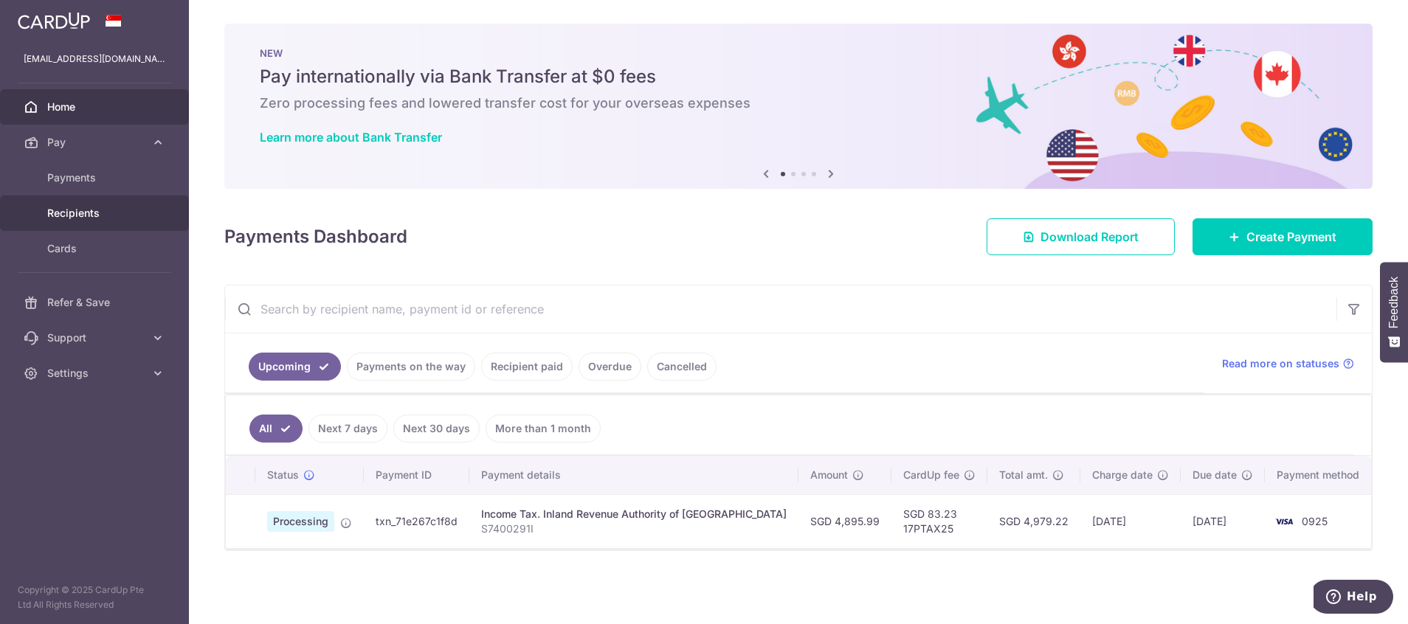
click at [82, 217] on span "Recipients" at bounding box center [95, 213] width 97 height 15
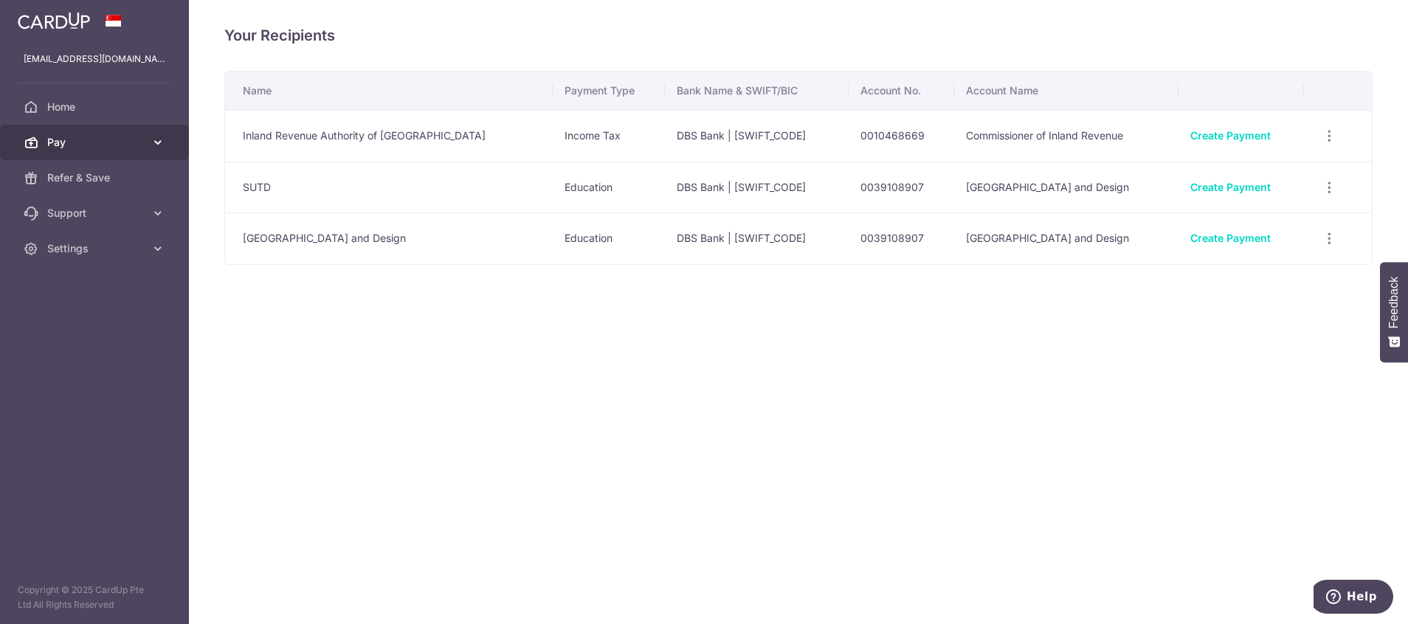
click at [162, 140] on icon at bounding box center [158, 142] width 15 height 15
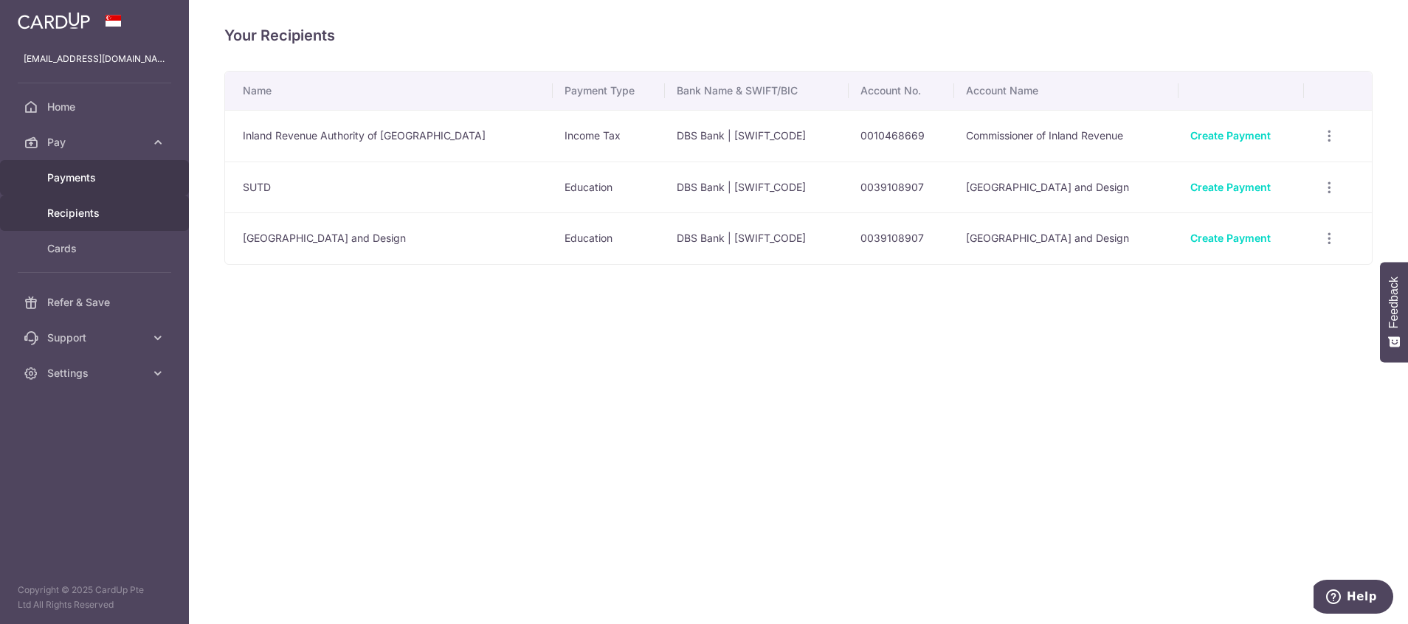
click at [106, 173] on span "Payments" at bounding box center [95, 178] width 97 height 15
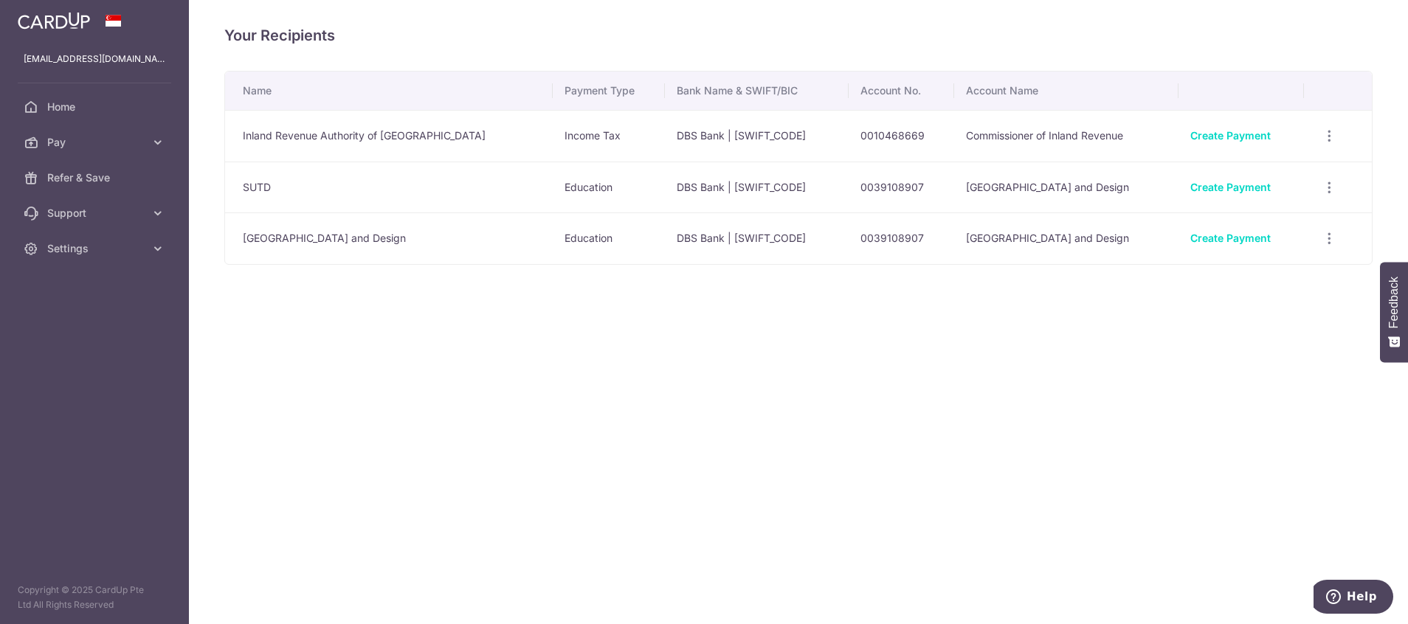
click at [792, 414] on div "Your Recipients Name Payment Type Bank Name & SWIFT/BIC Account No. Account Nam…" at bounding box center [798, 312] width 1219 height 624
click at [73, 111] on span "Home" at bounding box center [95, 107] width 97 height 15
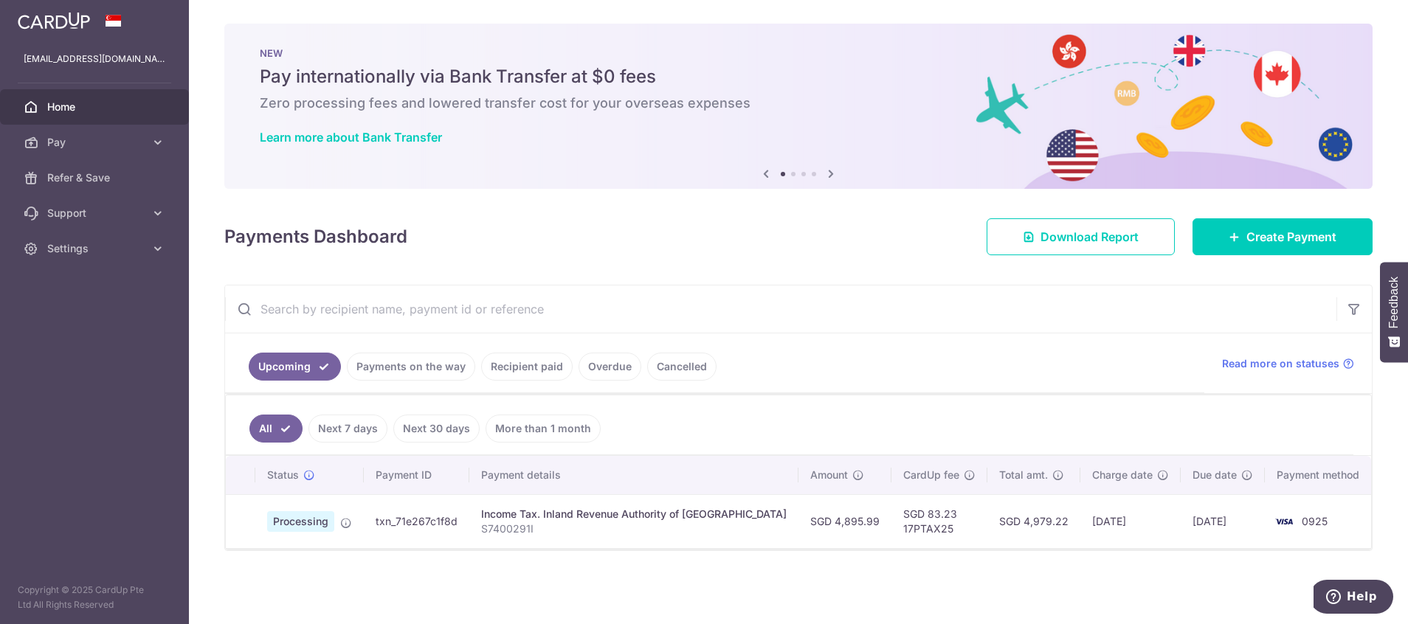
click at [444, 370] on link "Payments on the way" at bounding box center [411, 367] width 128 height 28
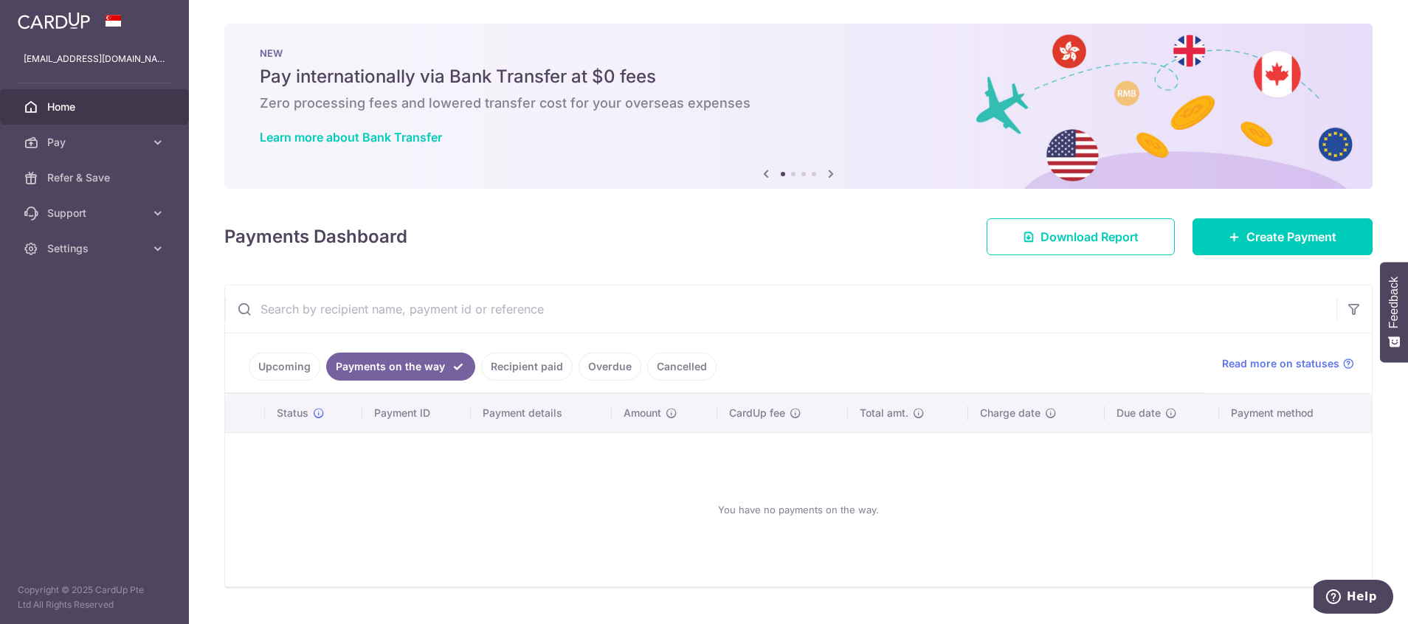
click at [506, 372] on link "Recipient paid" at bounding box center [527, 367] width 92 height 28
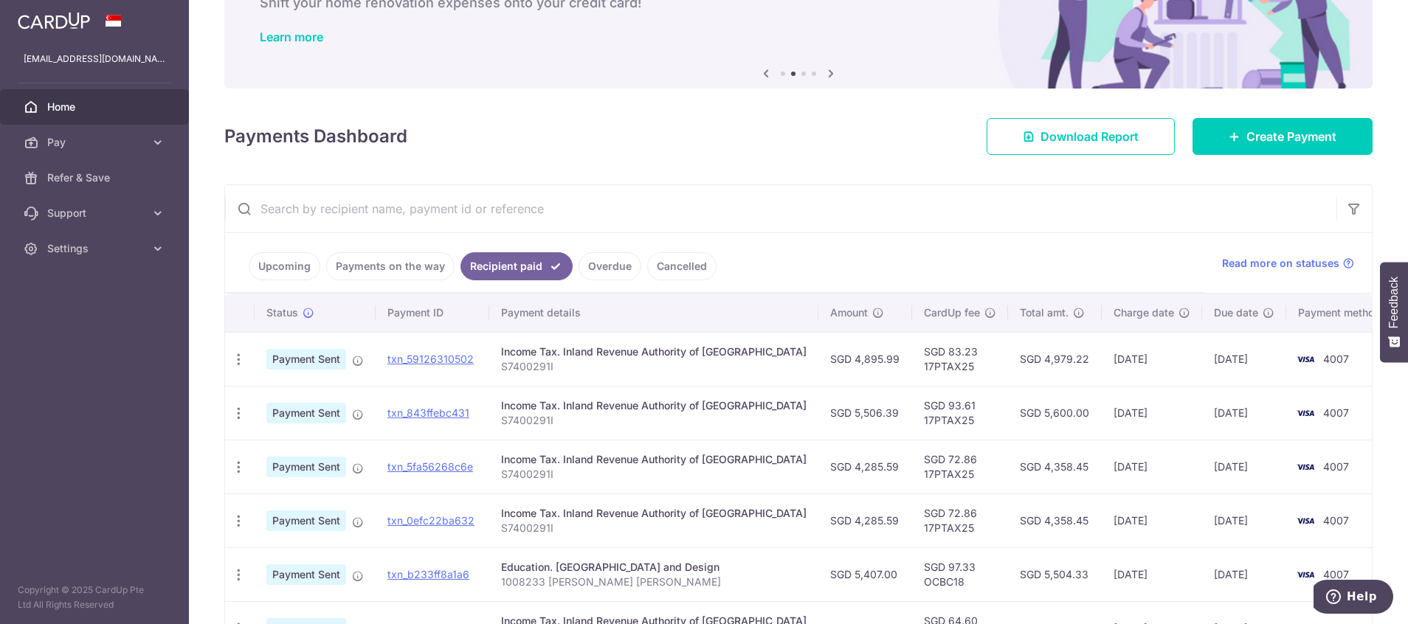
scroll to position [94, 0]
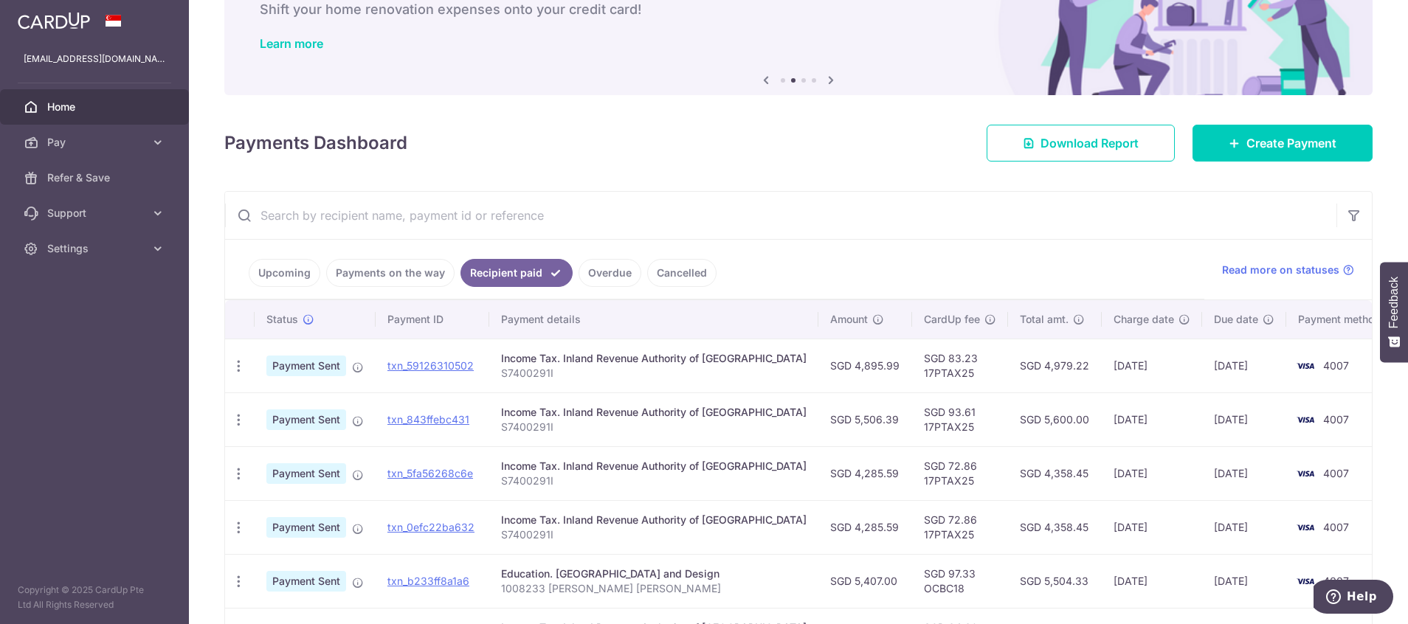
click at [606, 276] on link "Overdue" at bounding box center [610, 273] width 63 height 28
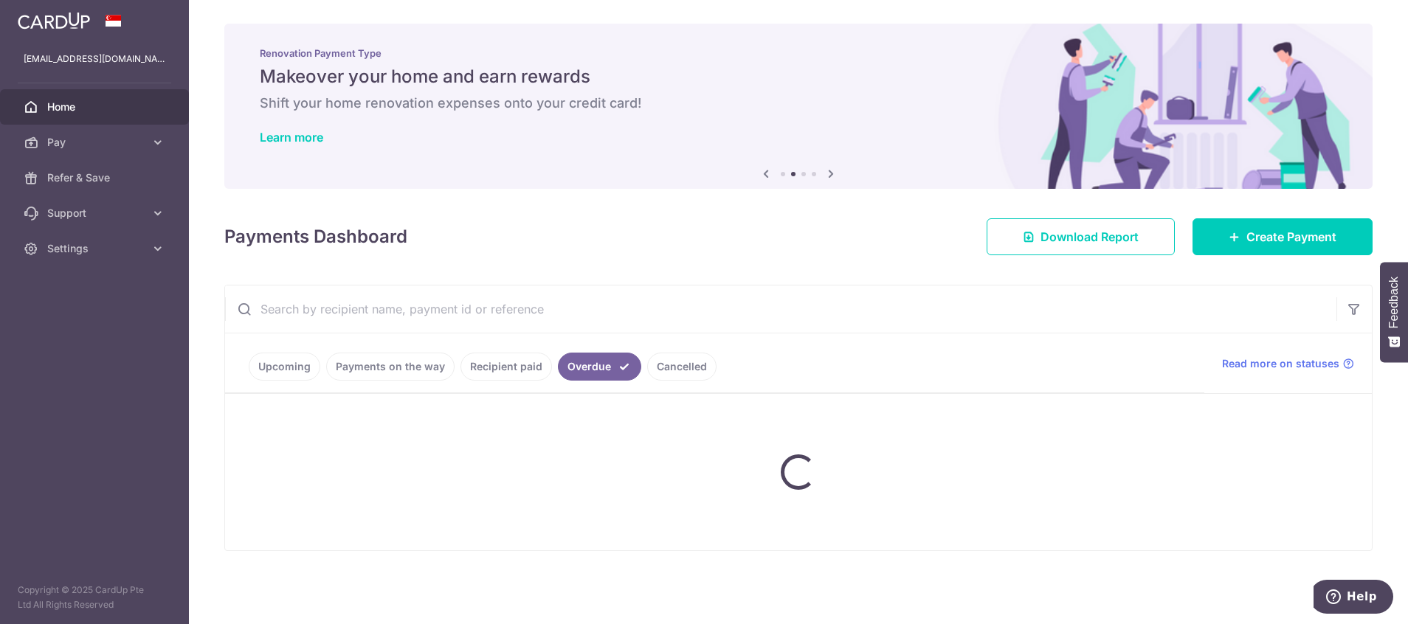
scroll to position [0, 0]
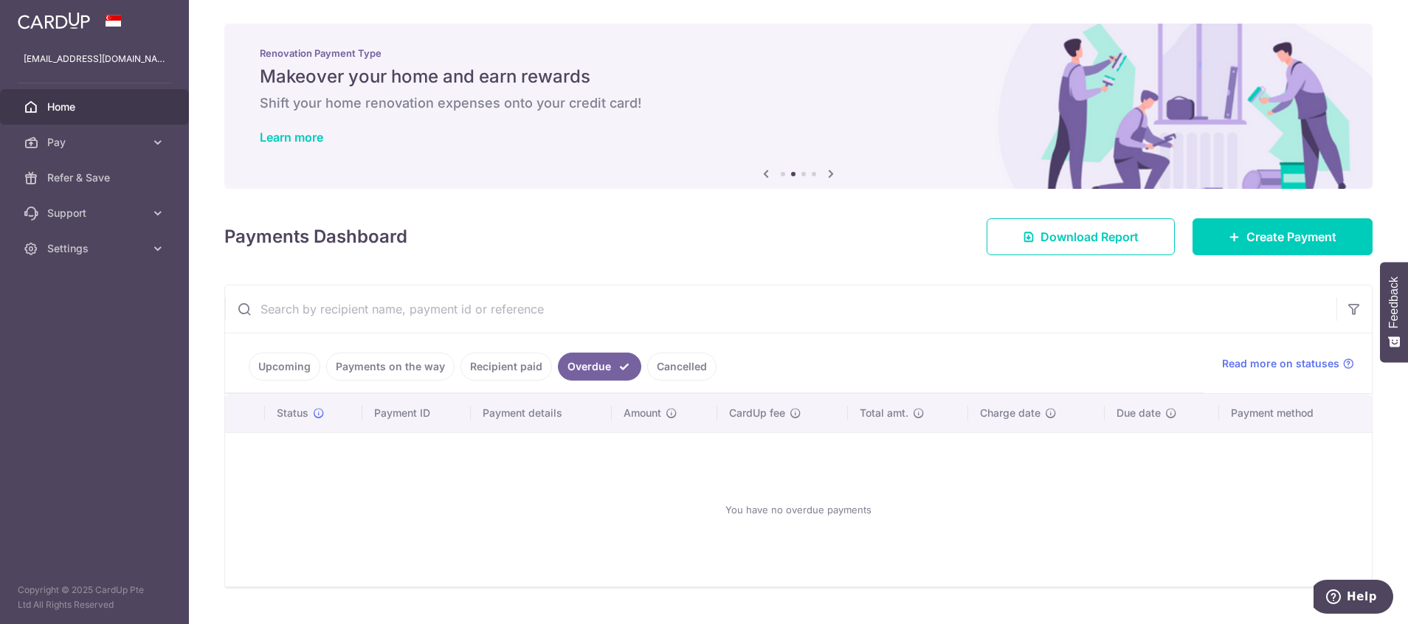
click at [492, 373] on link "Recipient paid" at bounding box center [507, 367] width 92 height 28
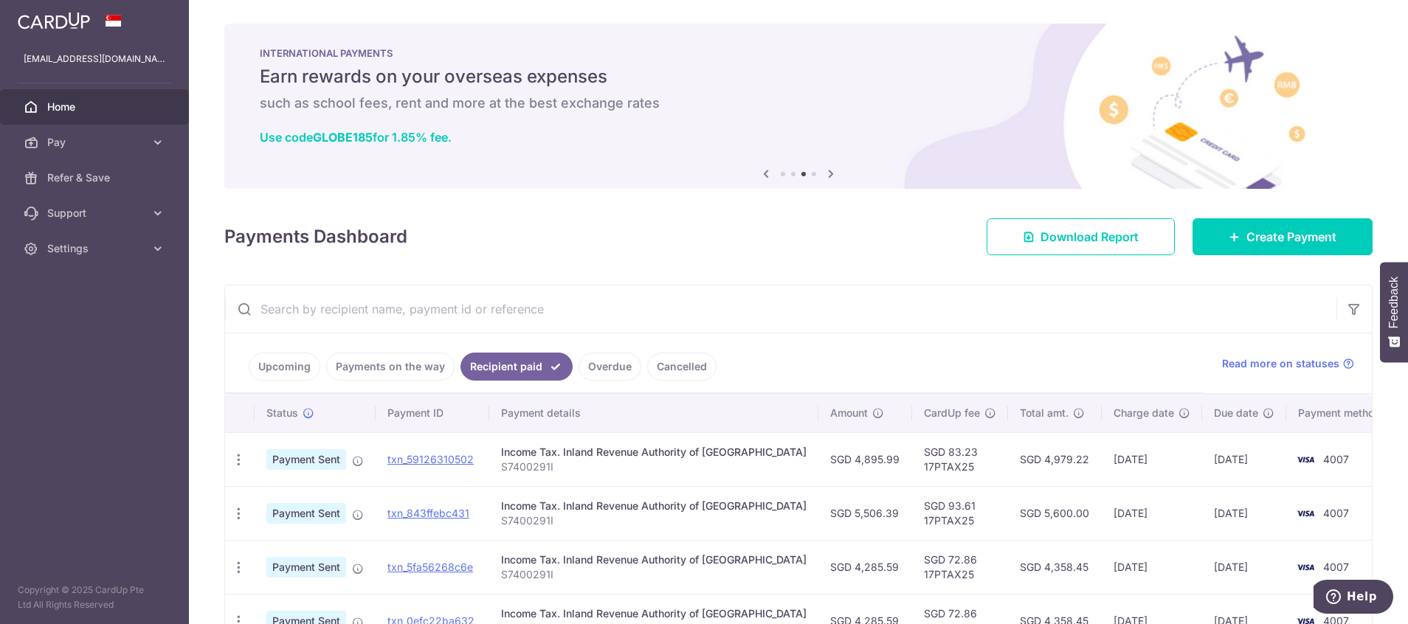
click at [602, 368] on link "Overdue" at bounding box center [610, 367] width 63 height 28
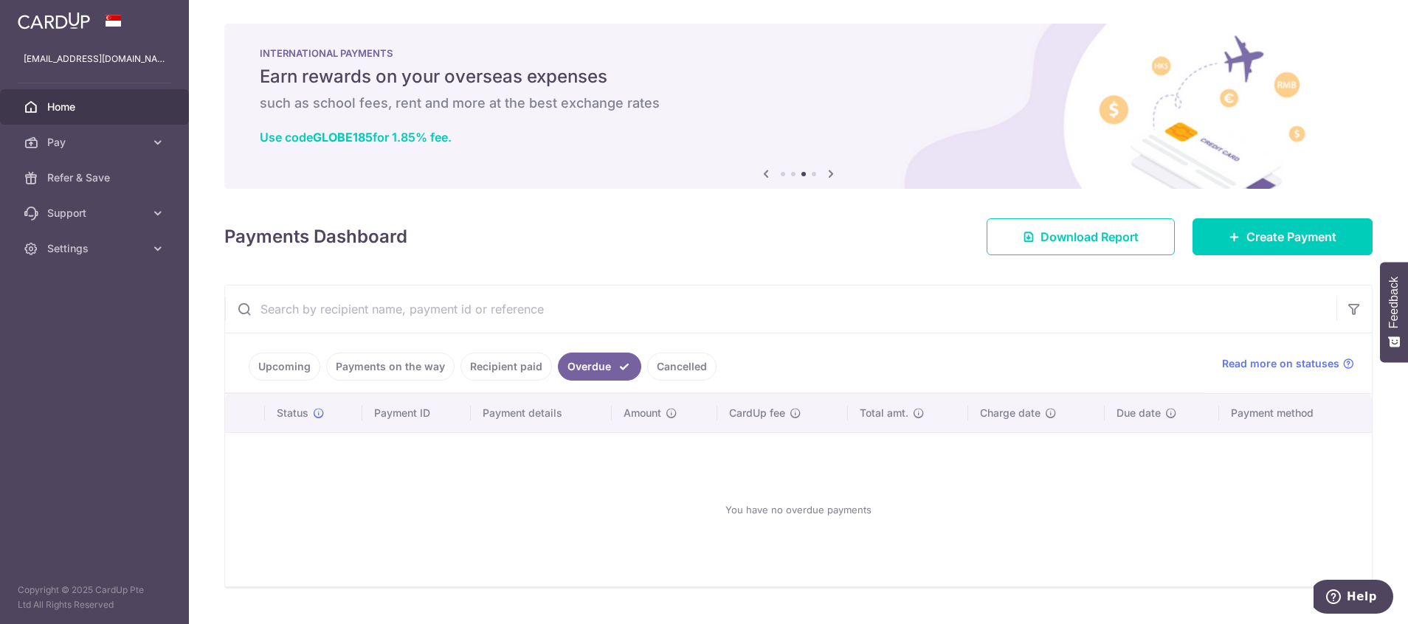
click at [675, 371] on link "Cancelled" at bounding box center [681, 367] width 69 height 28
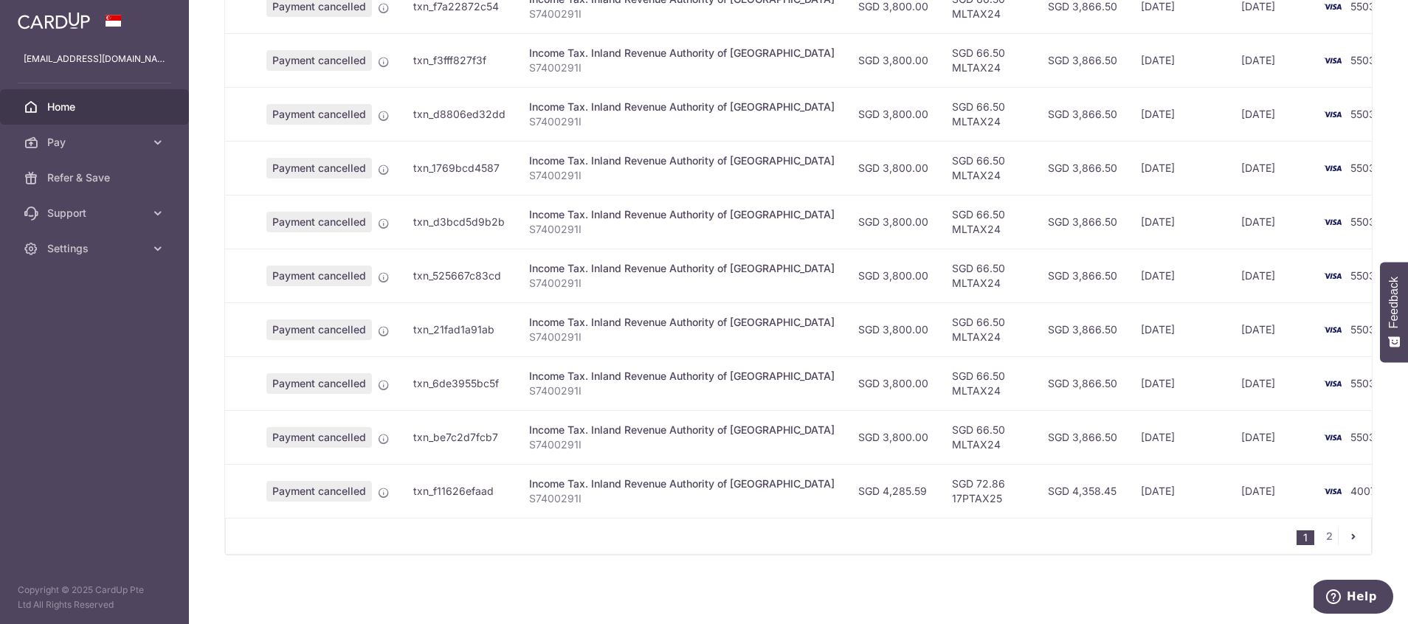
scroll to position [454, 0]
click at [1326, 533] on link "2" at bounding box center [1330, 536] width 18 height 18
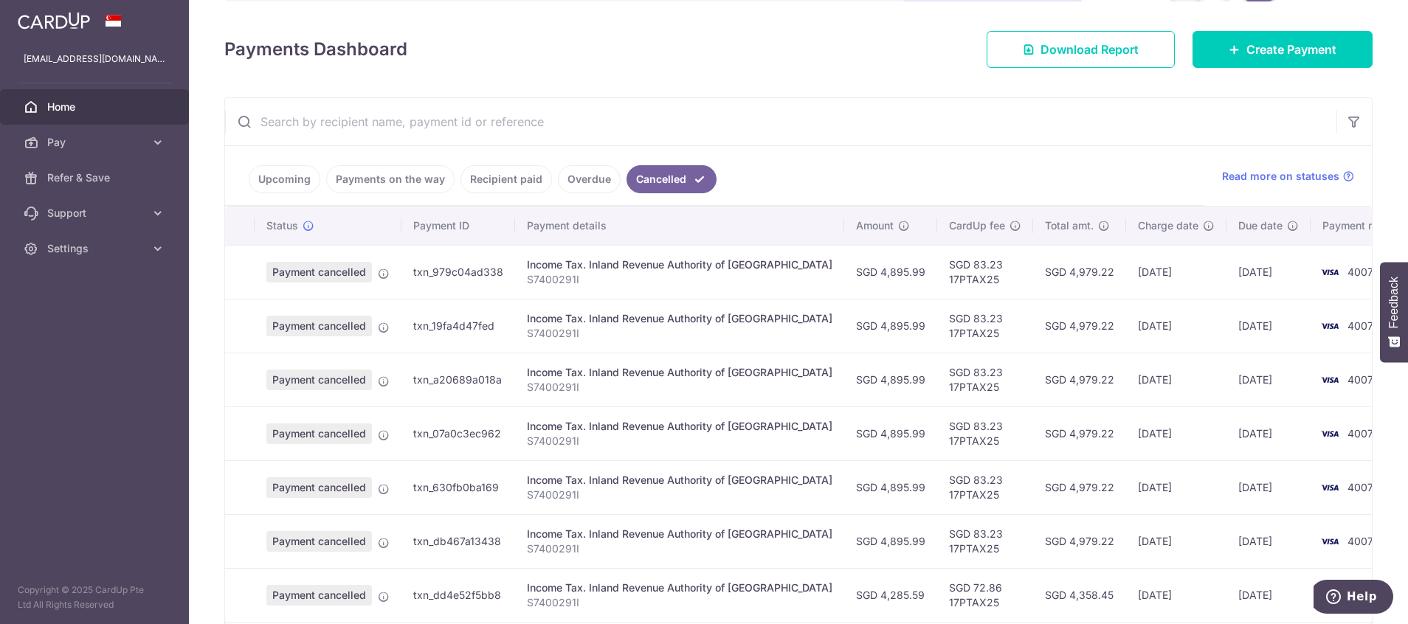
scroll to position [281, 0]
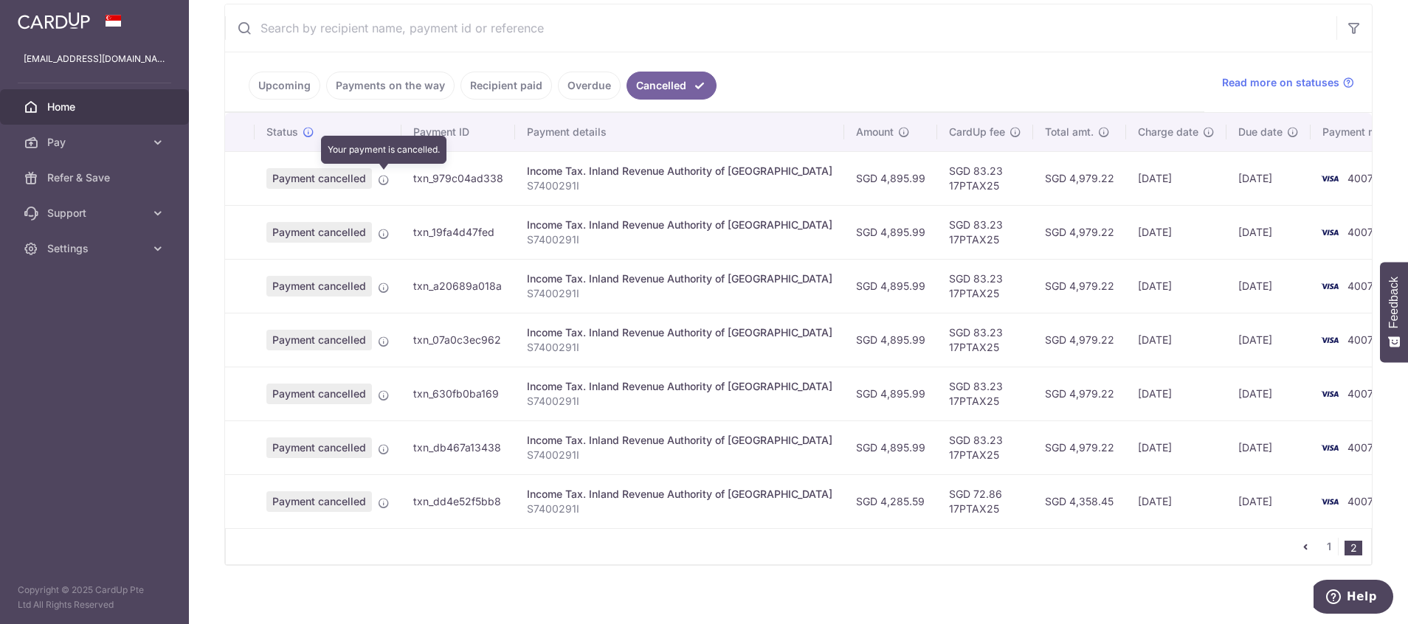
click at [383, 181] on icon at bounding box center [384, 180] width 12 height 12
click at [313, 176] on span "Payment cancelled" at bounding box center [319, 178] width 106 height 21
click at [385, 179] on icon at bounding box center [384, 180] width 12 height 12
click at [340, 182] on span "Payment cancelled" at bounding box center [319, 178] width 106 height 21
click at [1348, 176] on span "4007" at bounding box center [1361, 178] width 26 height 13
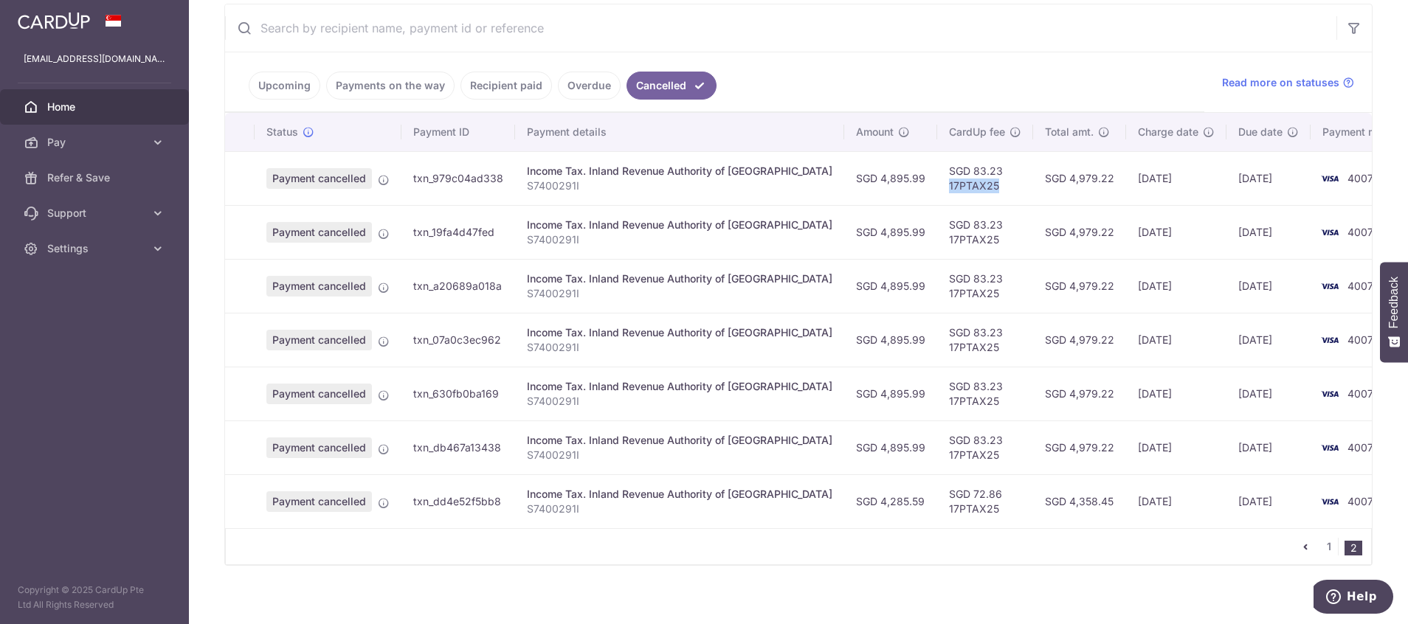
drag, startPoint x: 946, startPoint y: 179, endPoint x: 896, endPoint y: 185, distance: 49.7
click at [937, 185] on td "SGD 83.23 17PTAX25" at bounding box center [985, 178] width 96 height 54
copy td "17PTAX25"
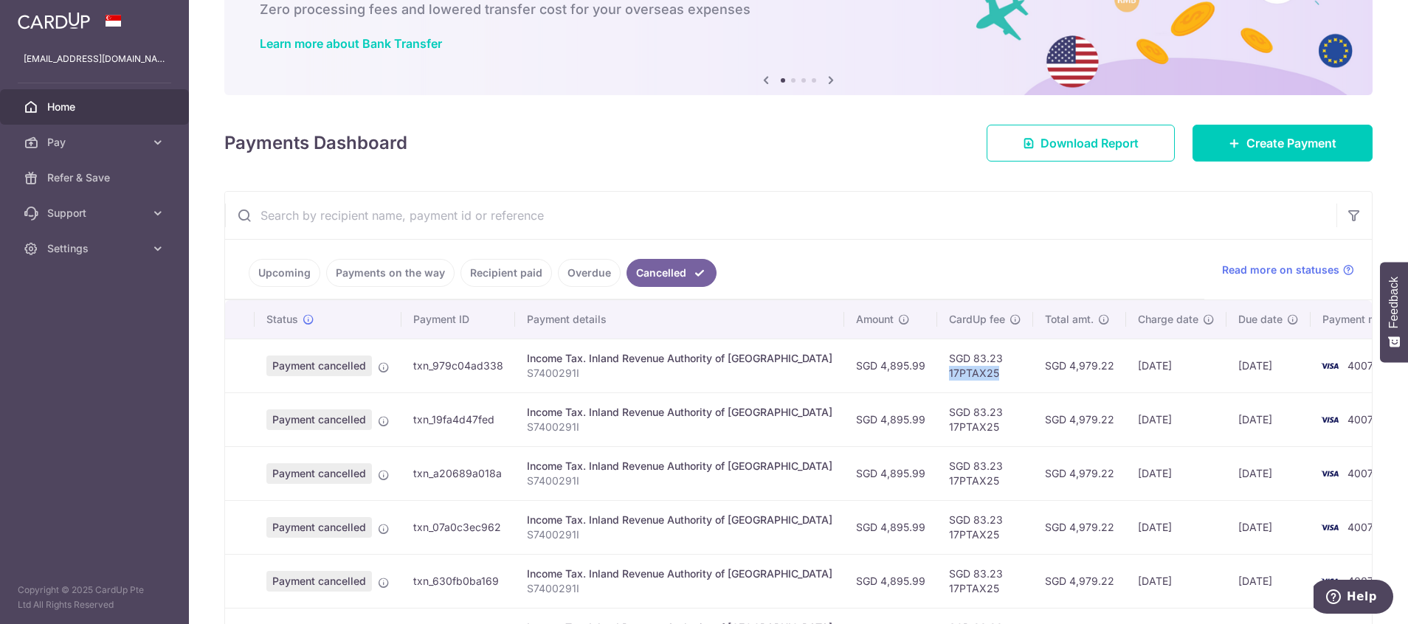
scroll to position [0, 0]
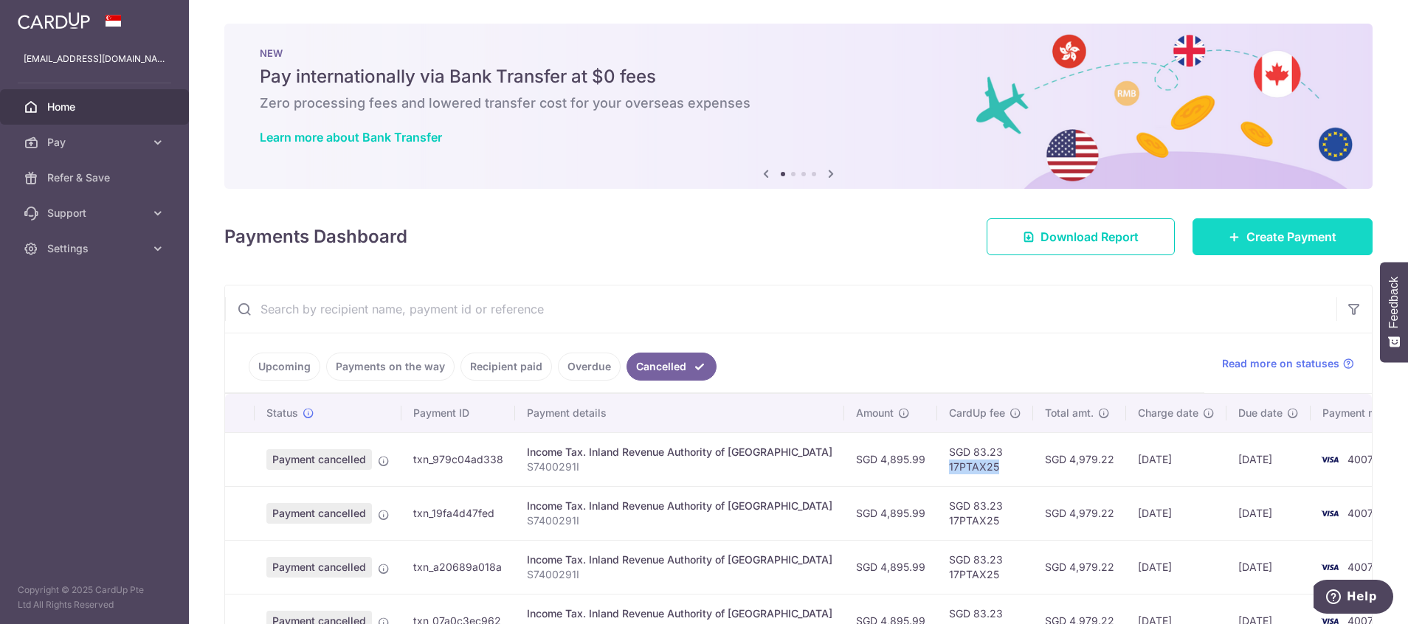
click at [1307, 233] on span "Create Payment" at bounding box center [1292, 237] width 90 height 18
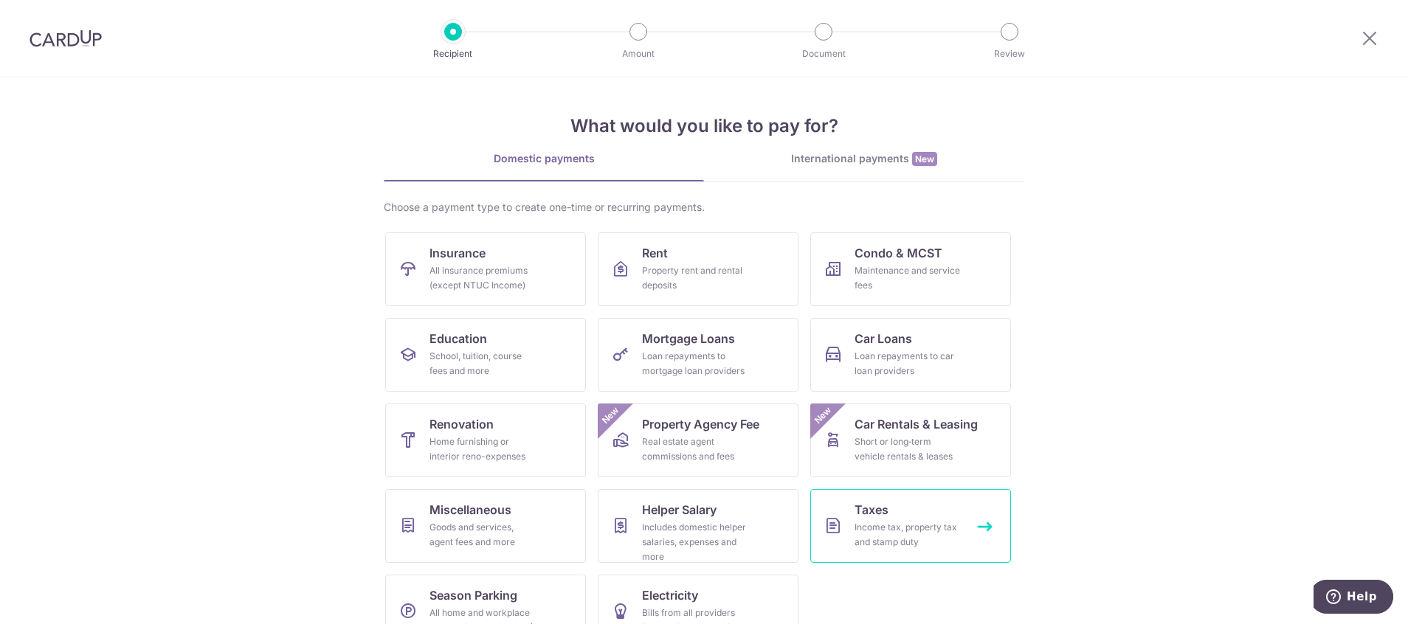
click at [872, 528] on div "Income tax, property tax and stamp duty" at bounding box center [908, 535] width 106 height 30
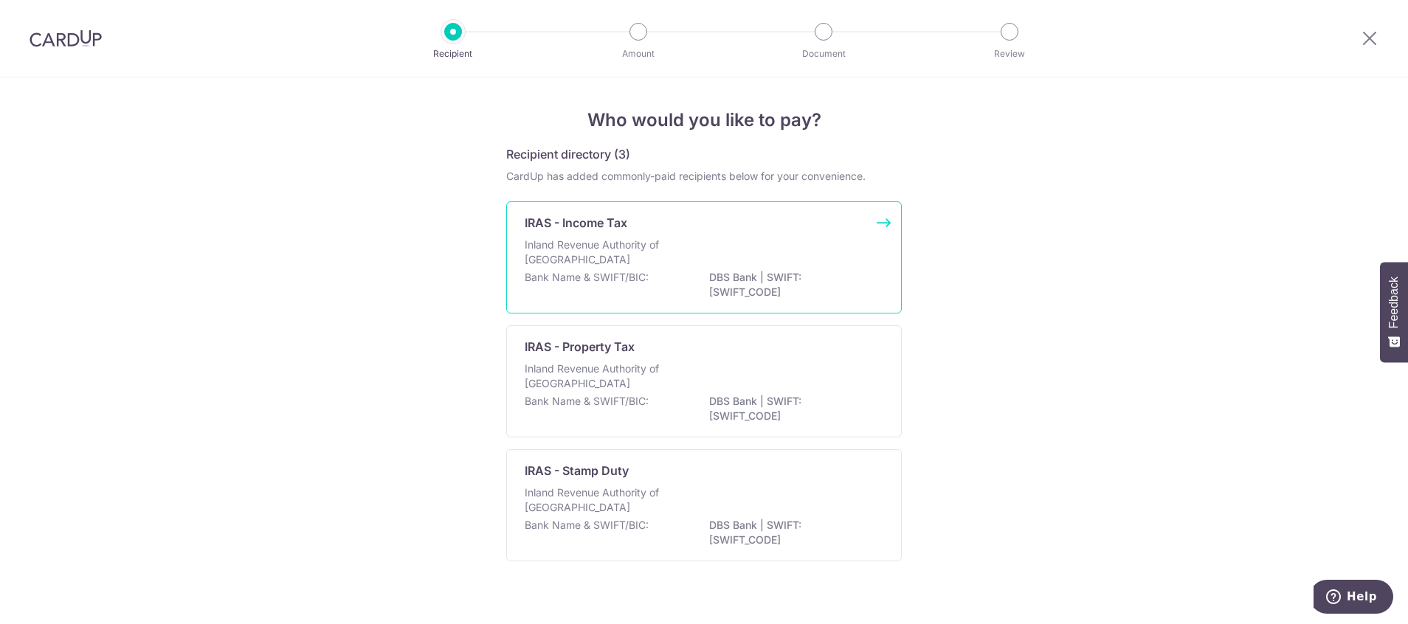
click at [612, 252] on p "Inland Revenue Authority of Singapore" at bounding box center [603, 253] width 156 height 30
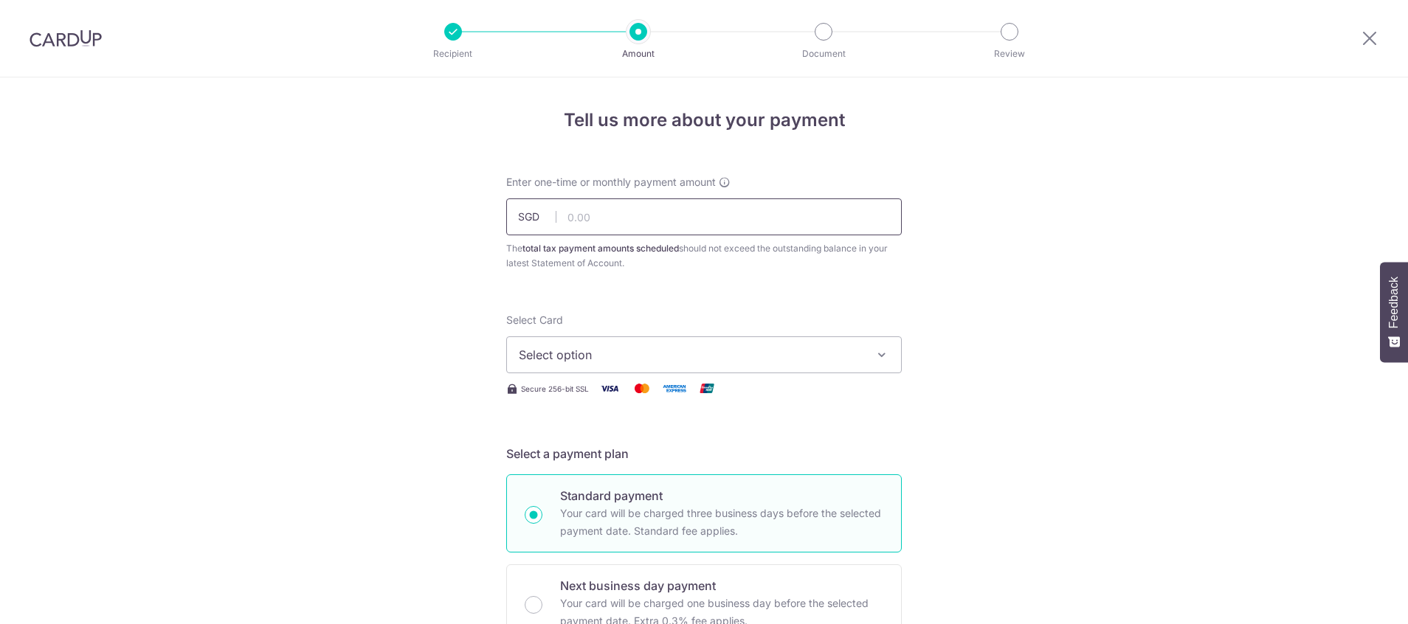
click at [746, 224] on input "text" at bounding box center [704, 217] width 396 height 37
drag, startPoint x: 629, startPoint y: 218, endPoint x: 534, endPoint y: 213, distance: 95.4
click at [534, 213] on div "SGD 4,285.59 4285.59" at bounding box center [704, 217] width 396 height 37
type input "4,896.99"
click at [670, 356] on span "Select option" at bounding box center [691, 355] width 344 height 18
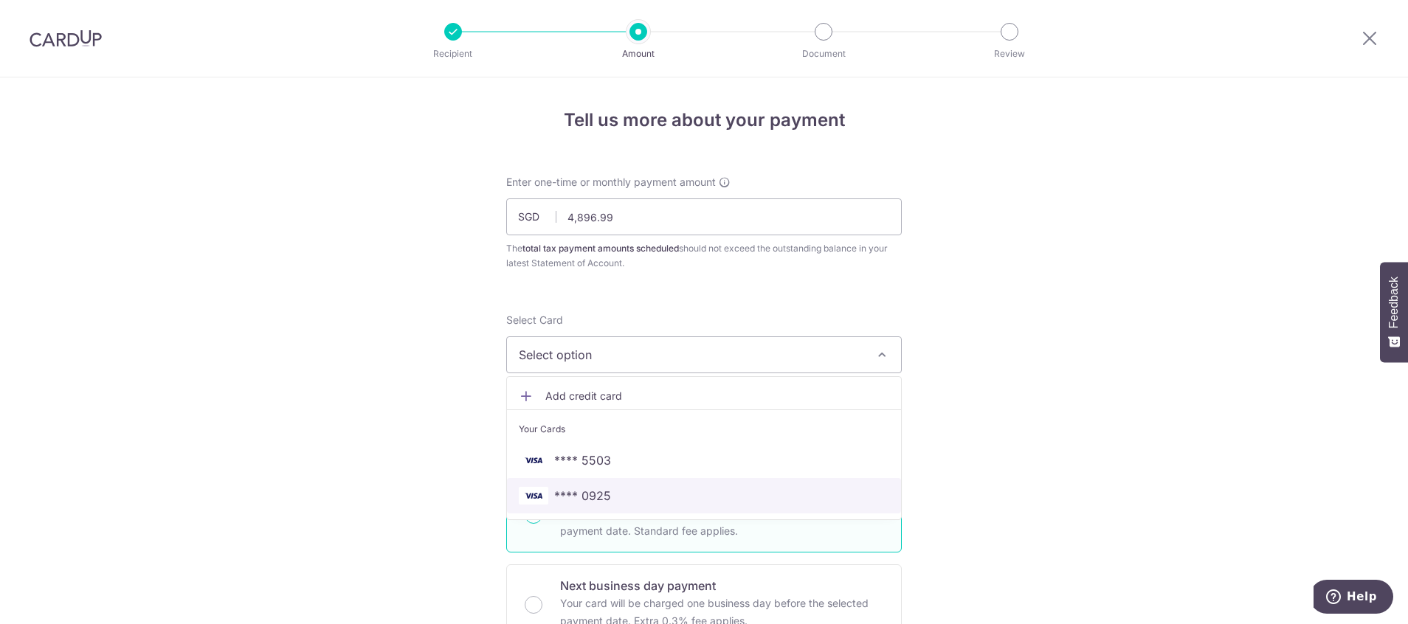
click at [596, 496] on span "**** 0925" at bounding box center [582, 496] width 57 height 18
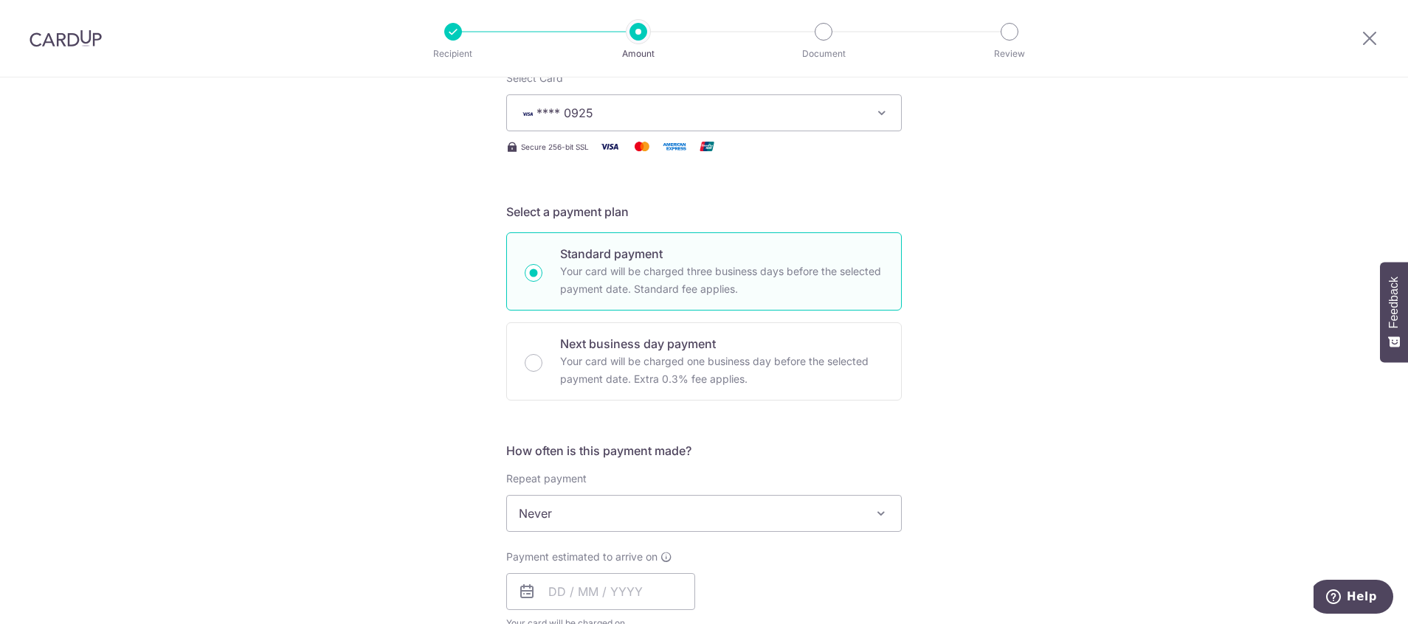
scroll to position [246, 0]
click at [630, 516] on span "Never" at bounding box center [704, 509] width 394 height 35
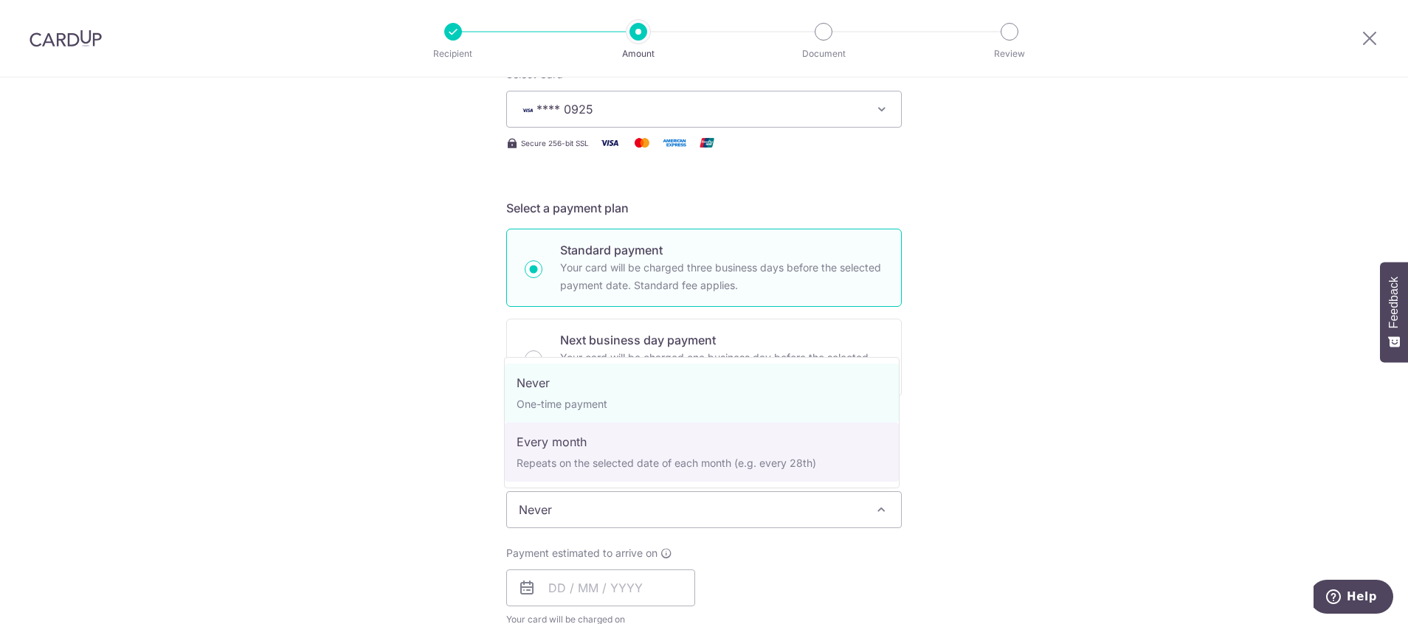
select select "3"
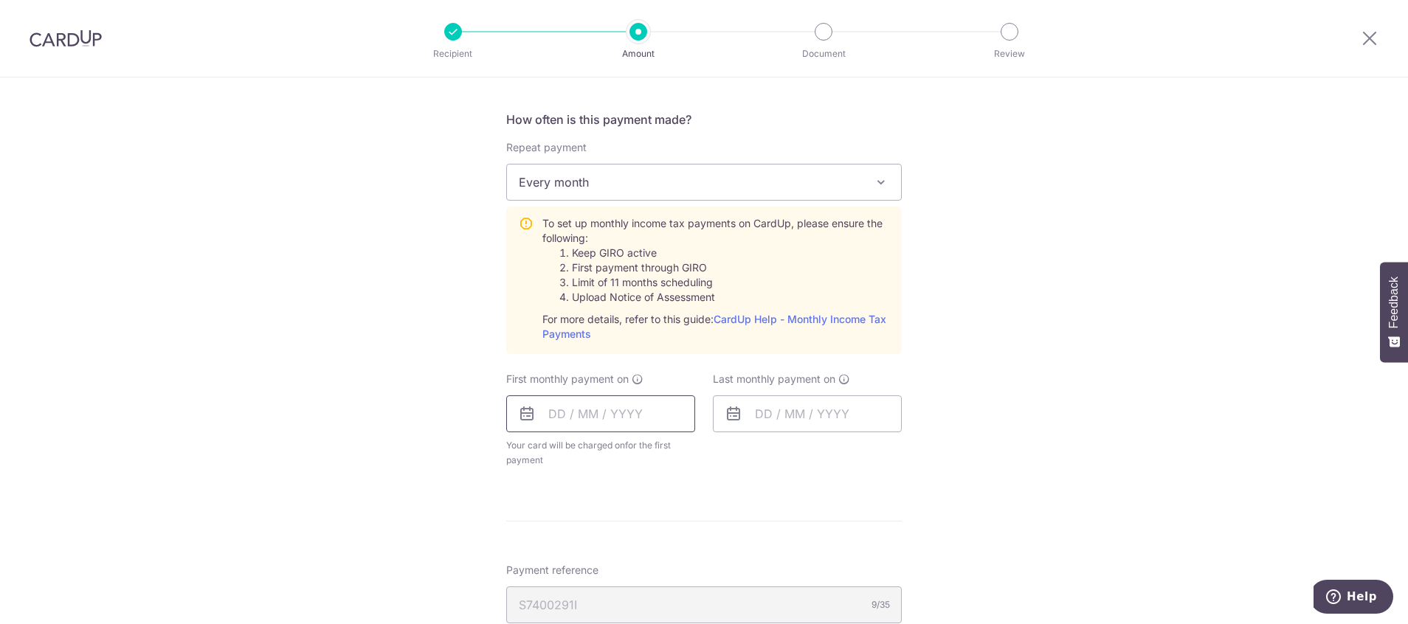
scroll to position [574, 0]
click at [595, 421] on input "text" at bounding box center [600, 413] width 189 height 37
click at [707, 454] on link "Next" at bounding box center [715, 453] width 18 height 18
click at [594, 543] on link "7" at bounding box center [596, 548] width 24 height 24
type input "[DATE]"
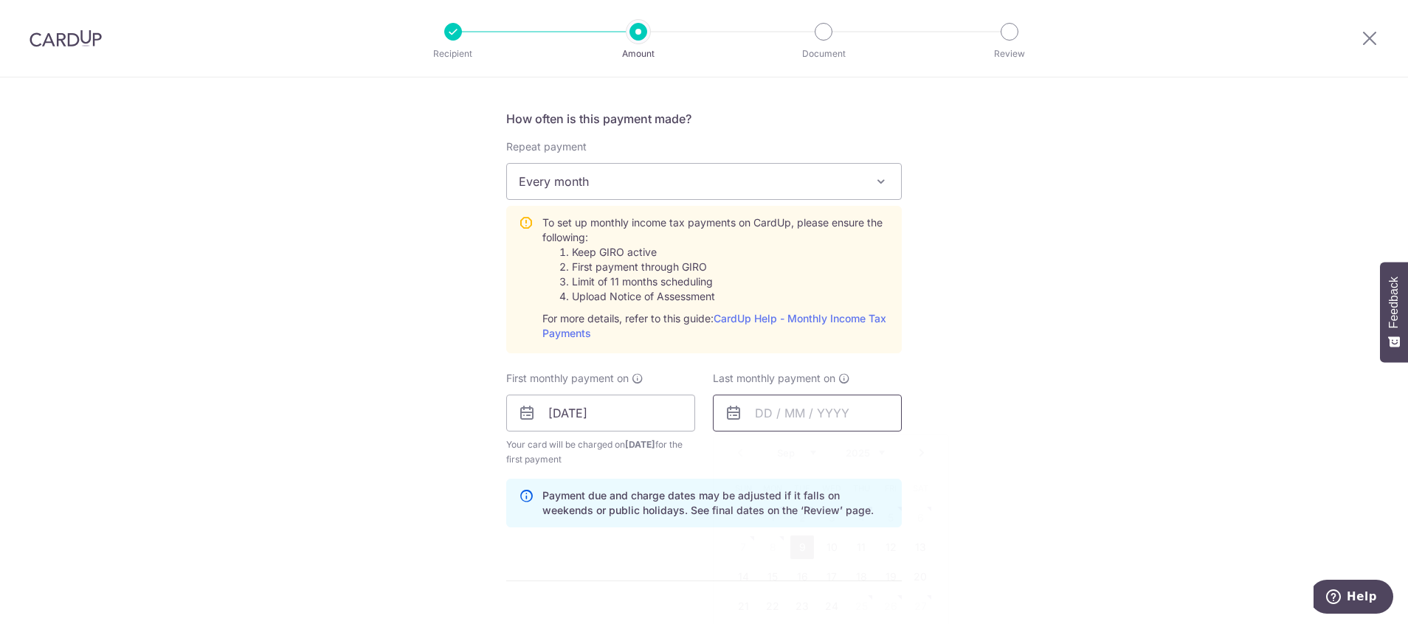
click at [789, 416] on input "text" at bounding box center [807, 413] width 189 height 37
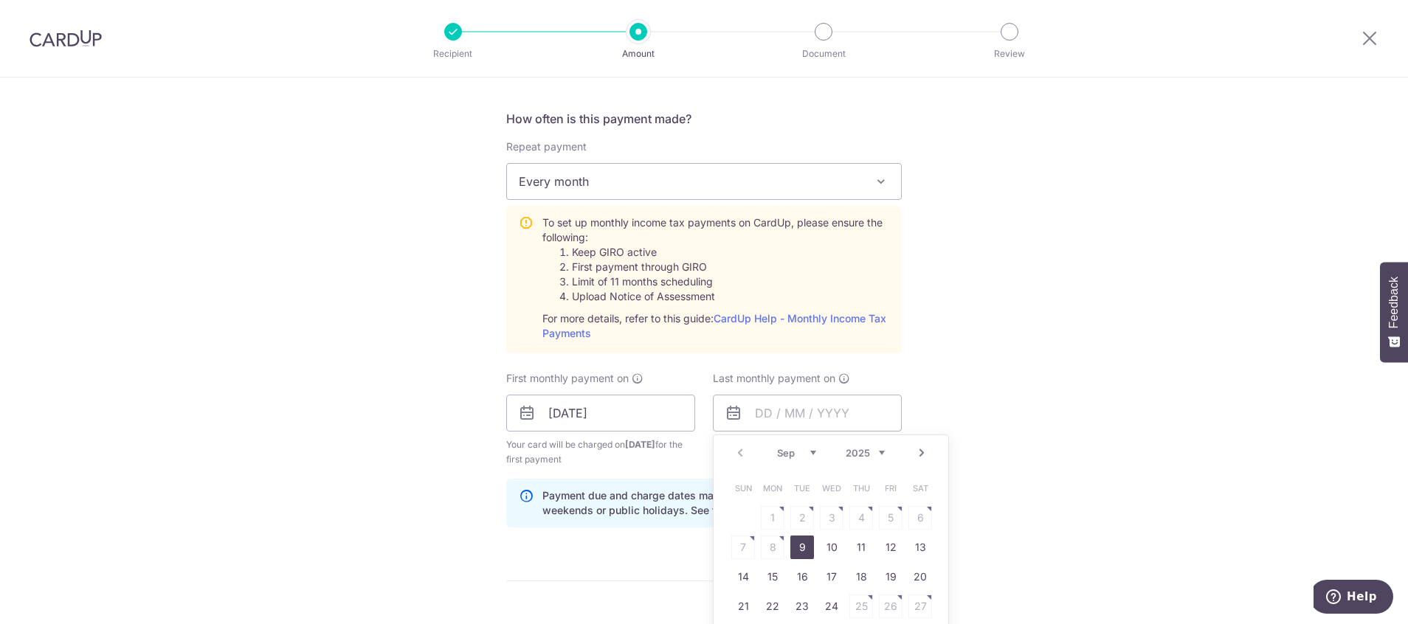
click at [878, 453] on select "2025 2026" at bounding box center [865, 453] width 39 height 12
click at [810, 451] on select "Jan Feb Mar Apr May Jun Jul Aug Sep Oct" at bounding box center [796, 453] width 39 height 12
click at [765, 543] on link "9" at bounding box center [773, 548] width 24 height 24
type input "[DATE]"
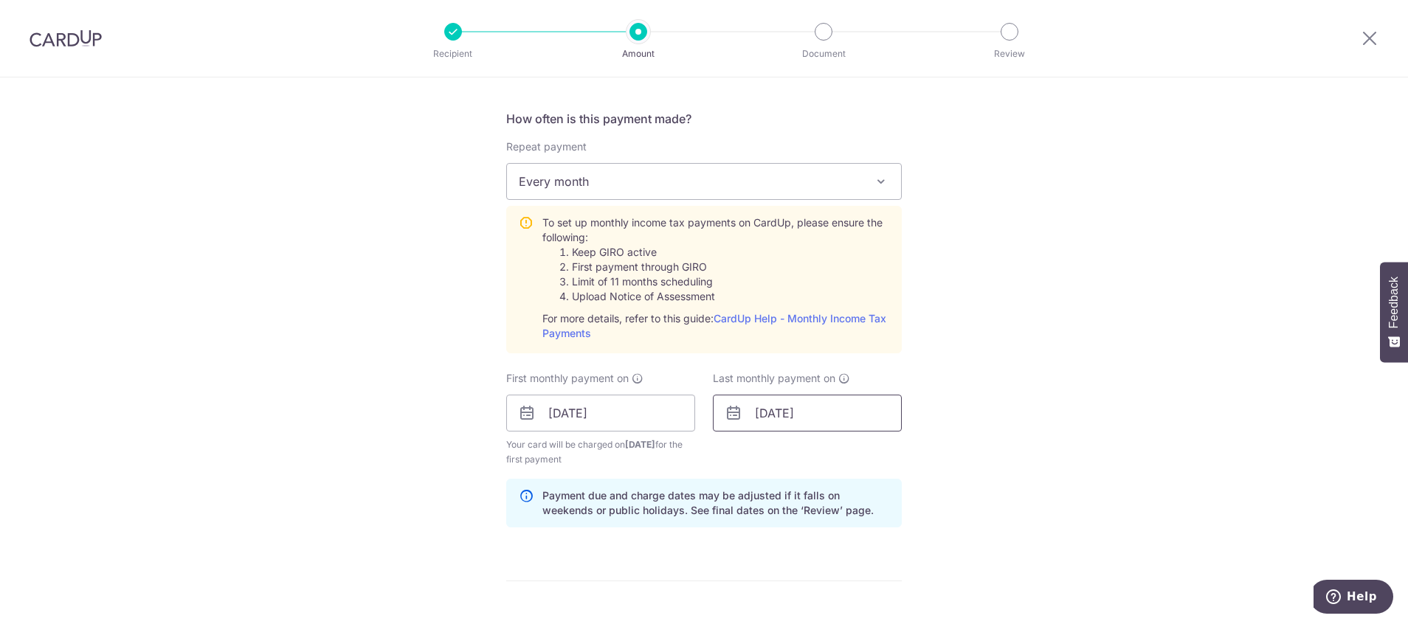
click at [790, 420] on input "[DATE]" at bounding box center [807, 413] width 189 height 37
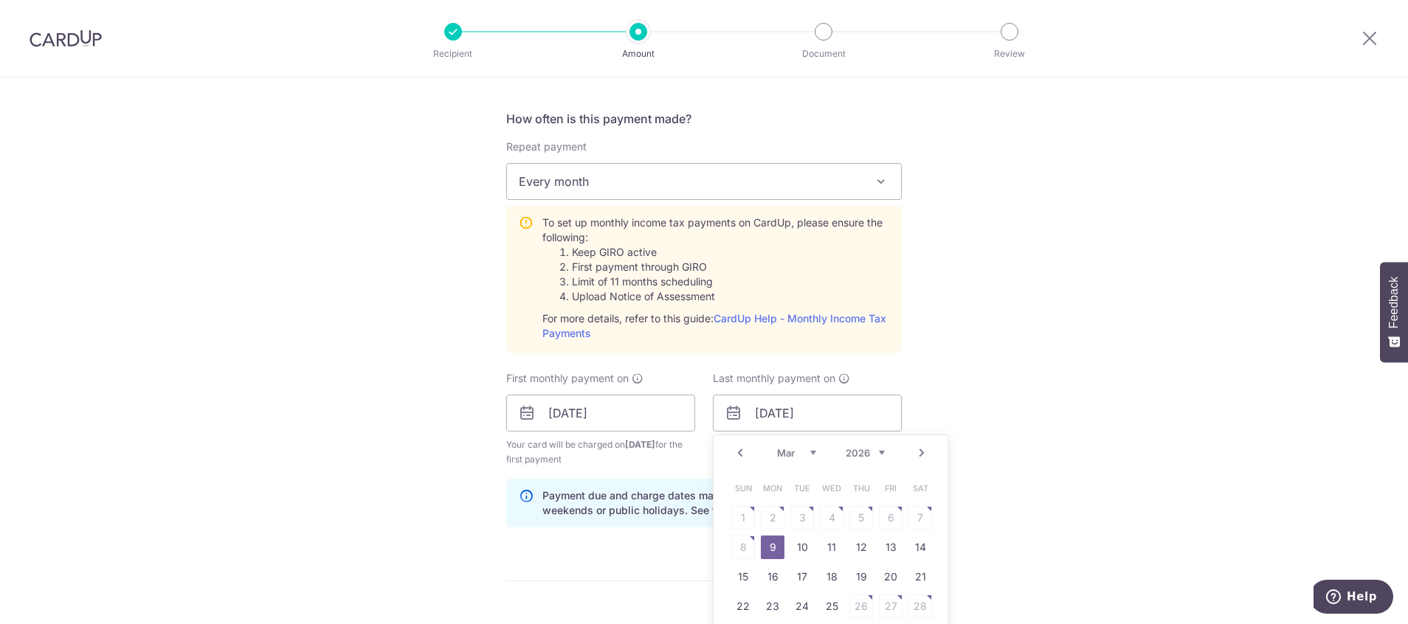
click at [813, 452] on select "Jan Feb Mar Apr May Jun Jul Aug Sep Oct" at bounding box center [796, 453] width 39 height 12
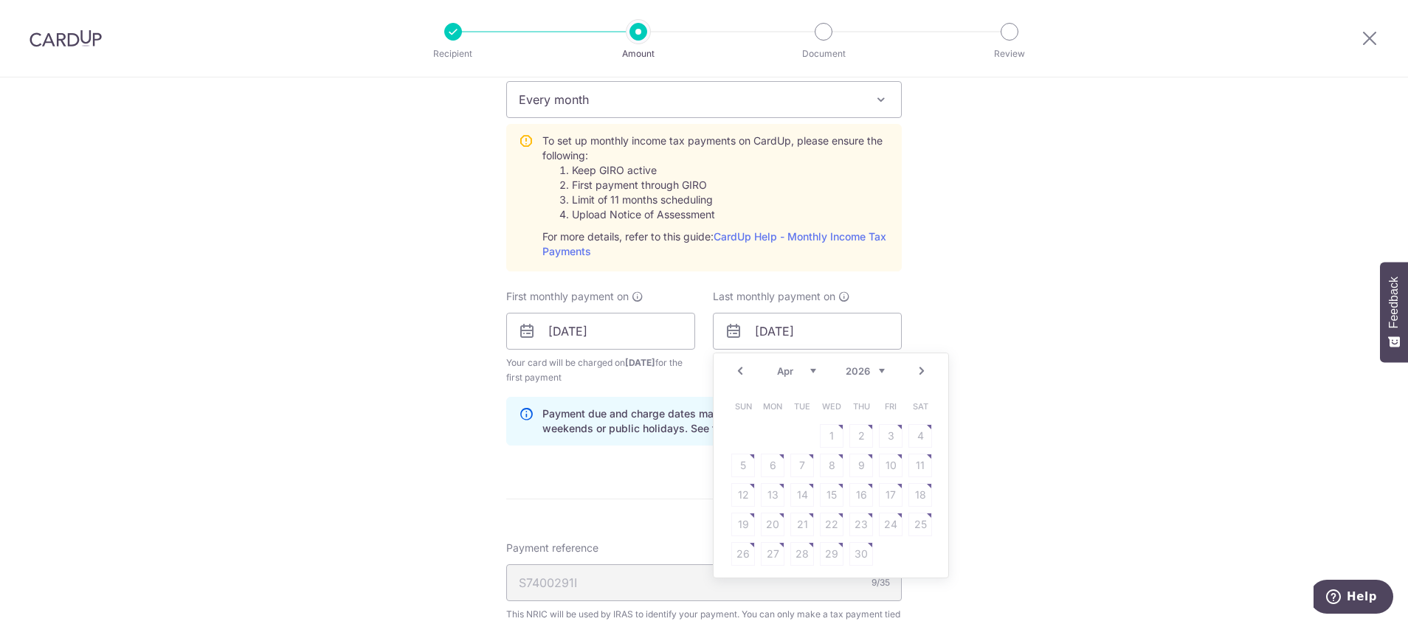
click at [841, 464] on table "Sun Mon Tue Wed Thu Fri Sat 1 2 3 4 5 6 7 8 9 10 11 12 13 14 15 16 17 18 19 20 …" at bounding box center [832, 480] width 207 height 177
click at [810, 370] on select "Jan Feb Mar Apr May Jun Jul Aug Sep Oct" at bounding box center [796, 371] width 39 height 12
click at [776, 461] on link "9" at bounding box center [773, 466] width 24 height 24
click at [1092, 381] on div "Tell us more about your payment Enter one-time or monthly payment amount SGD 4,…" at bounding box center [704, 221] width 1408 height 1600
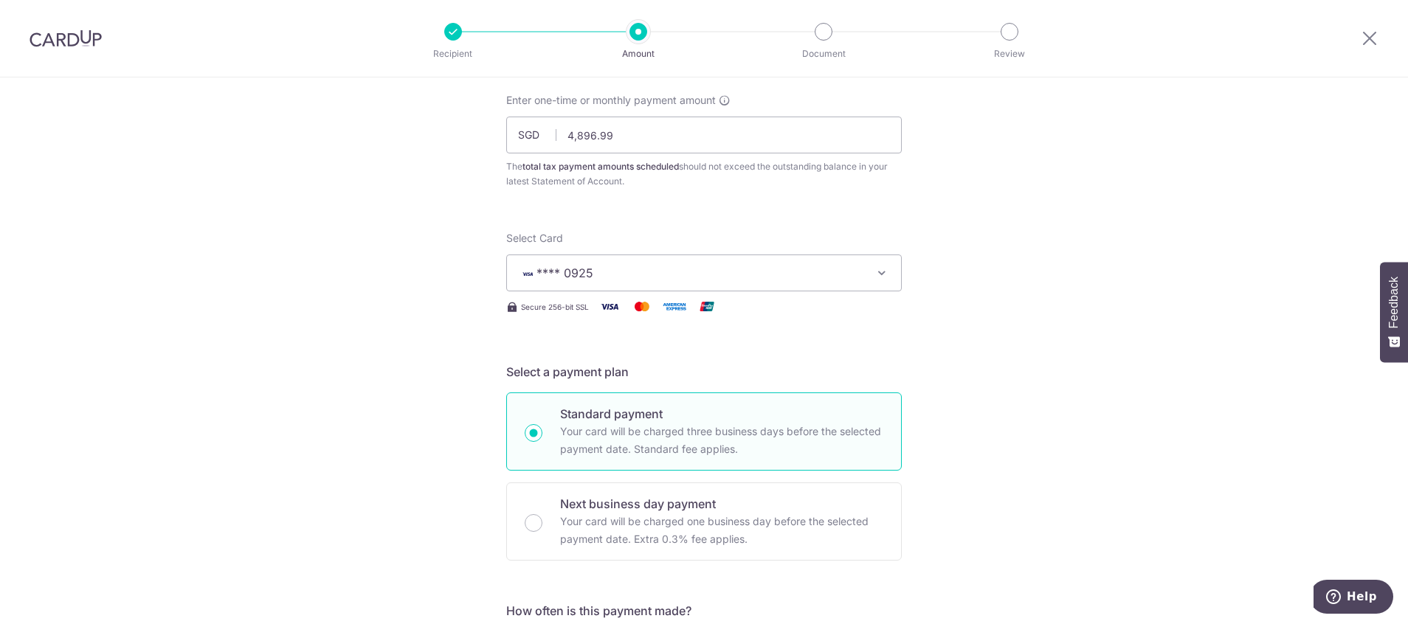
scroll to position [0, 0]
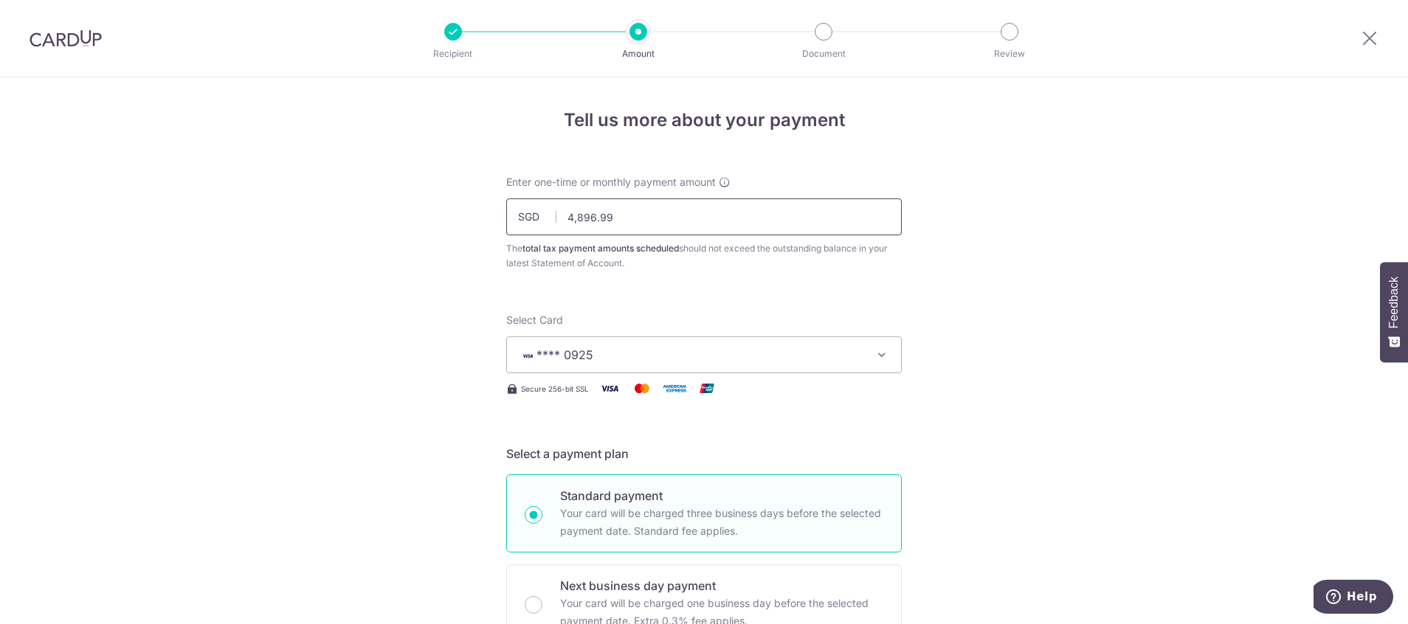
click at [592, 216] on input "4,896.99" at bounding box center [704, 217] width 396 height 37
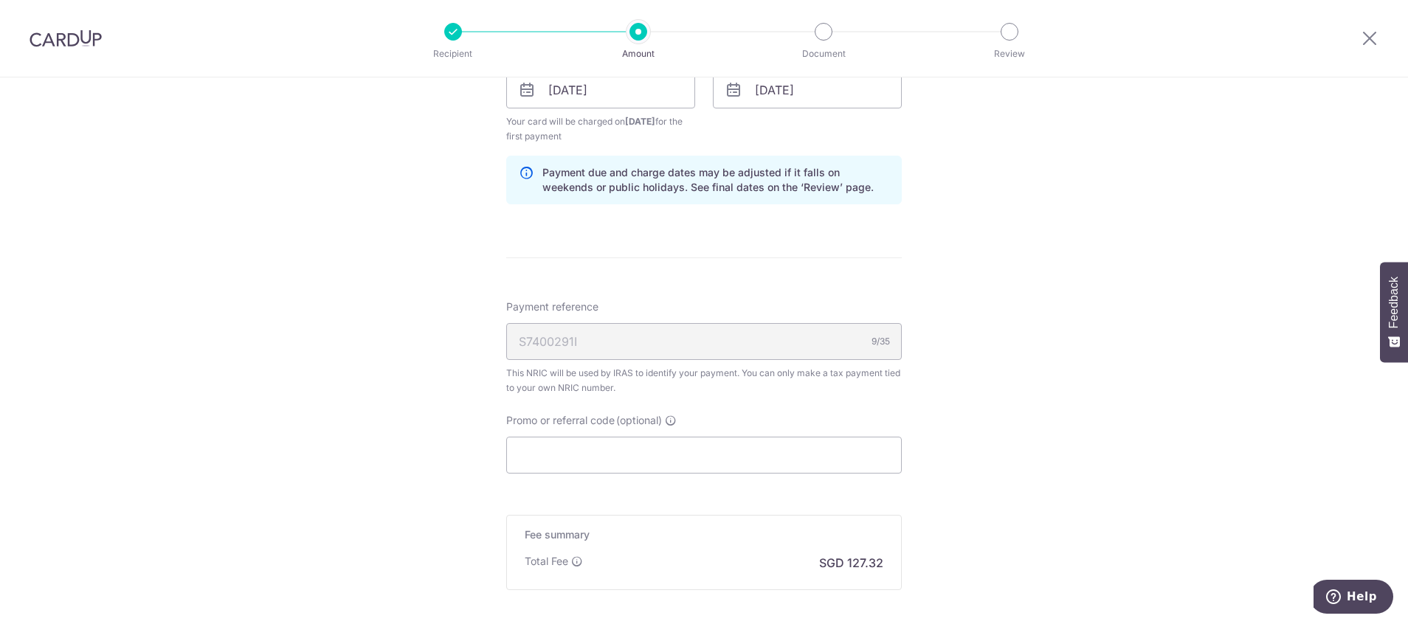
scroll to position [903, 0]
click at [692, 449] on input "Promo or referral code (optional)" at bounding box center [704, 450] width 396 height 37
type input "4,895.99"
paste input "17PTAX25"
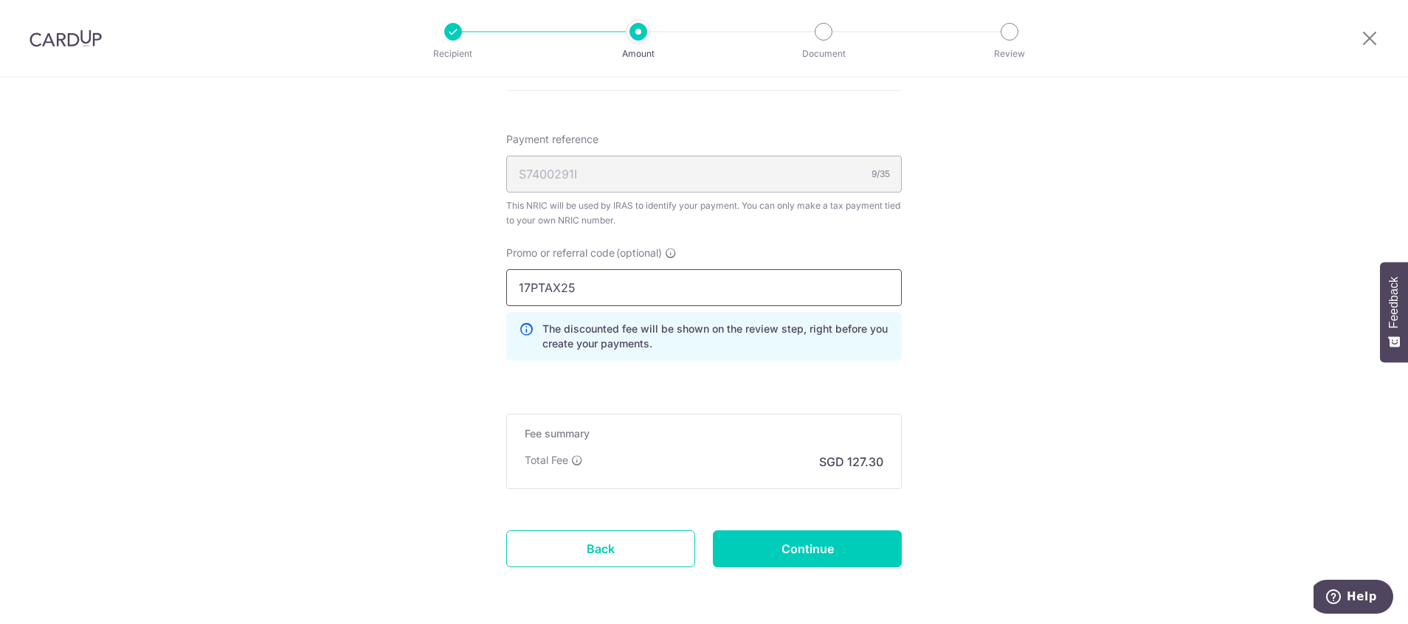
scroll to position [1067, 0]
type input "17PTAX25"
click at [827, 552] on input "Continue" at bounding box center [807, 547] width 189 height 37
type input "Create Schedule"
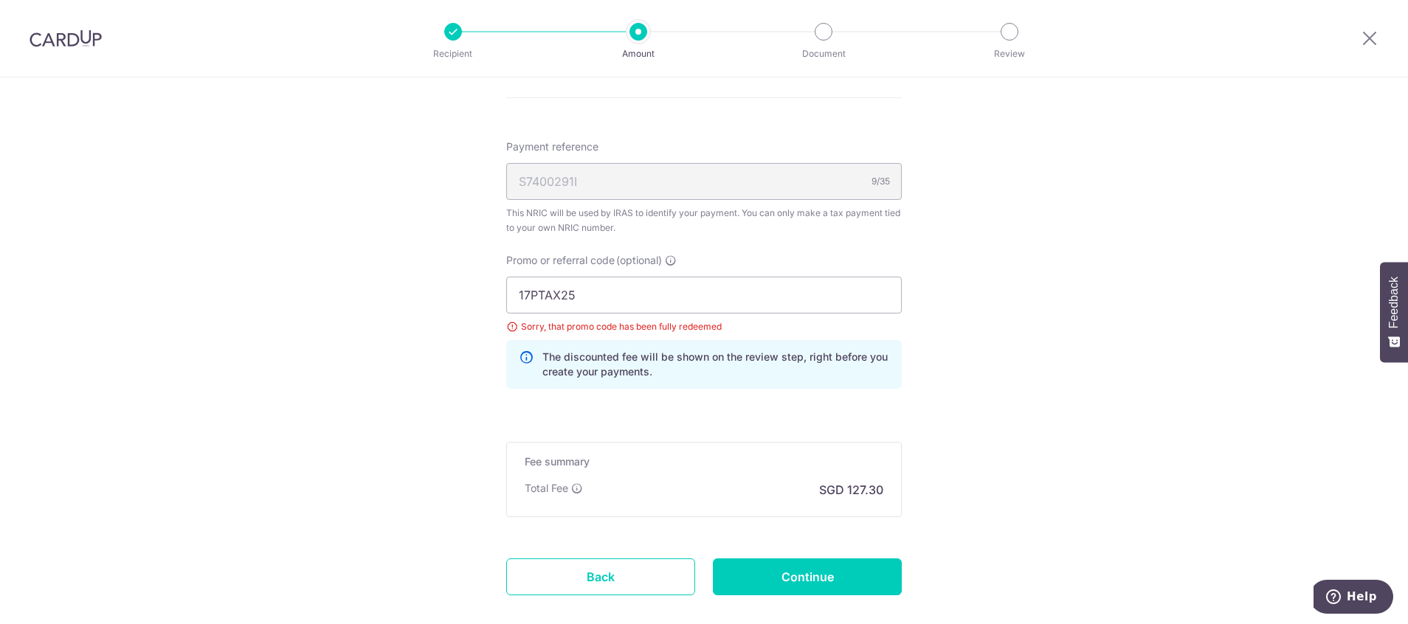
scroll to position [911, 0]
